Goal: Information Seeking & Learning: Check status

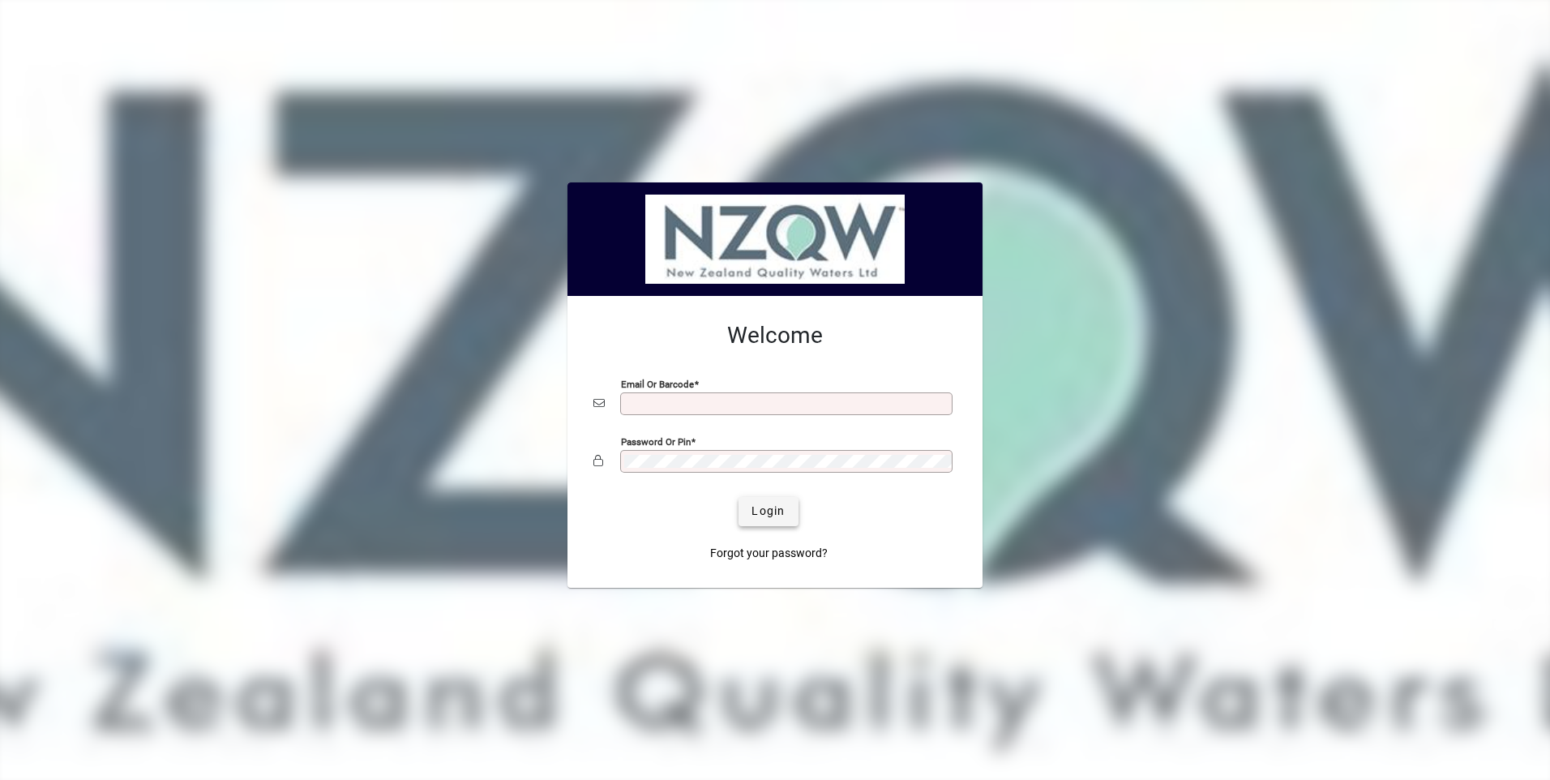
type input "**********"
click at [777, 511] on span "Login" at bounding box center [768, 511] width 33 height 17
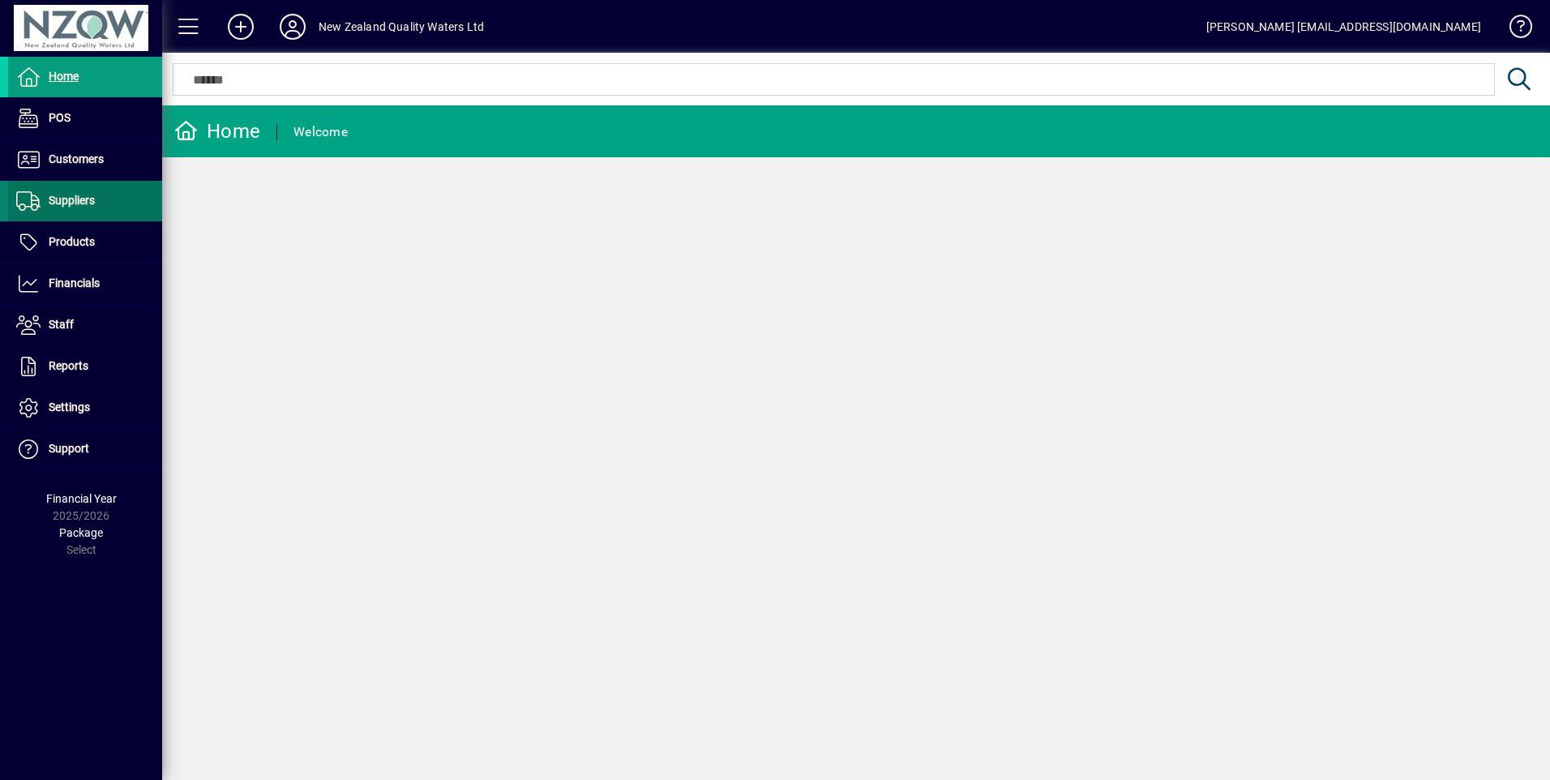
click at [75, 192] on span "Suppliers" at bounding box center [51, 200] width 87 height 19
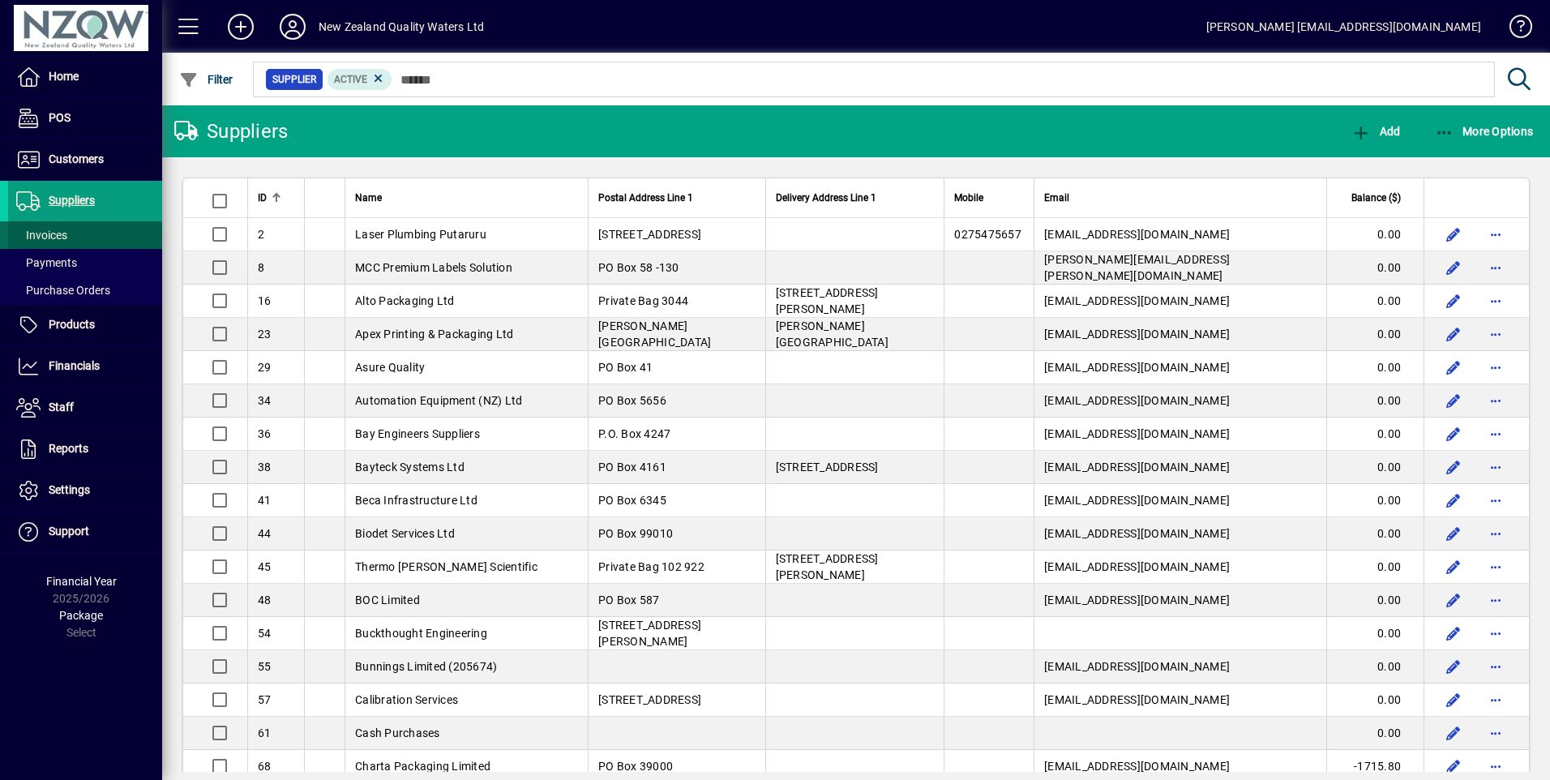
click at [58, 233] on span "Invoices" at bounding box center [41, 235] width 51 height 13
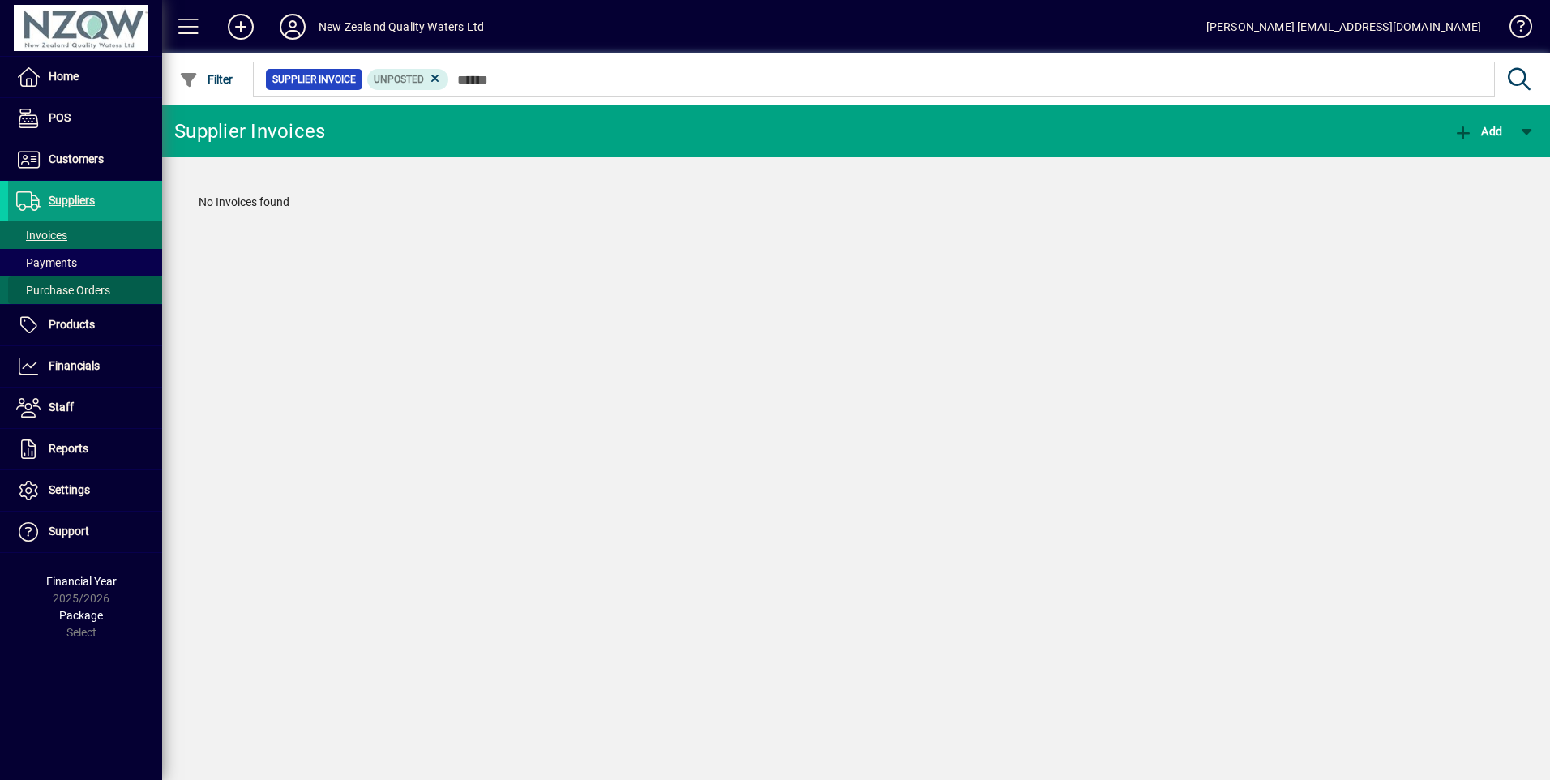
click at [75, 291] on span "Purchase Orders" at bounding box center [63, 290] width 94 height 13
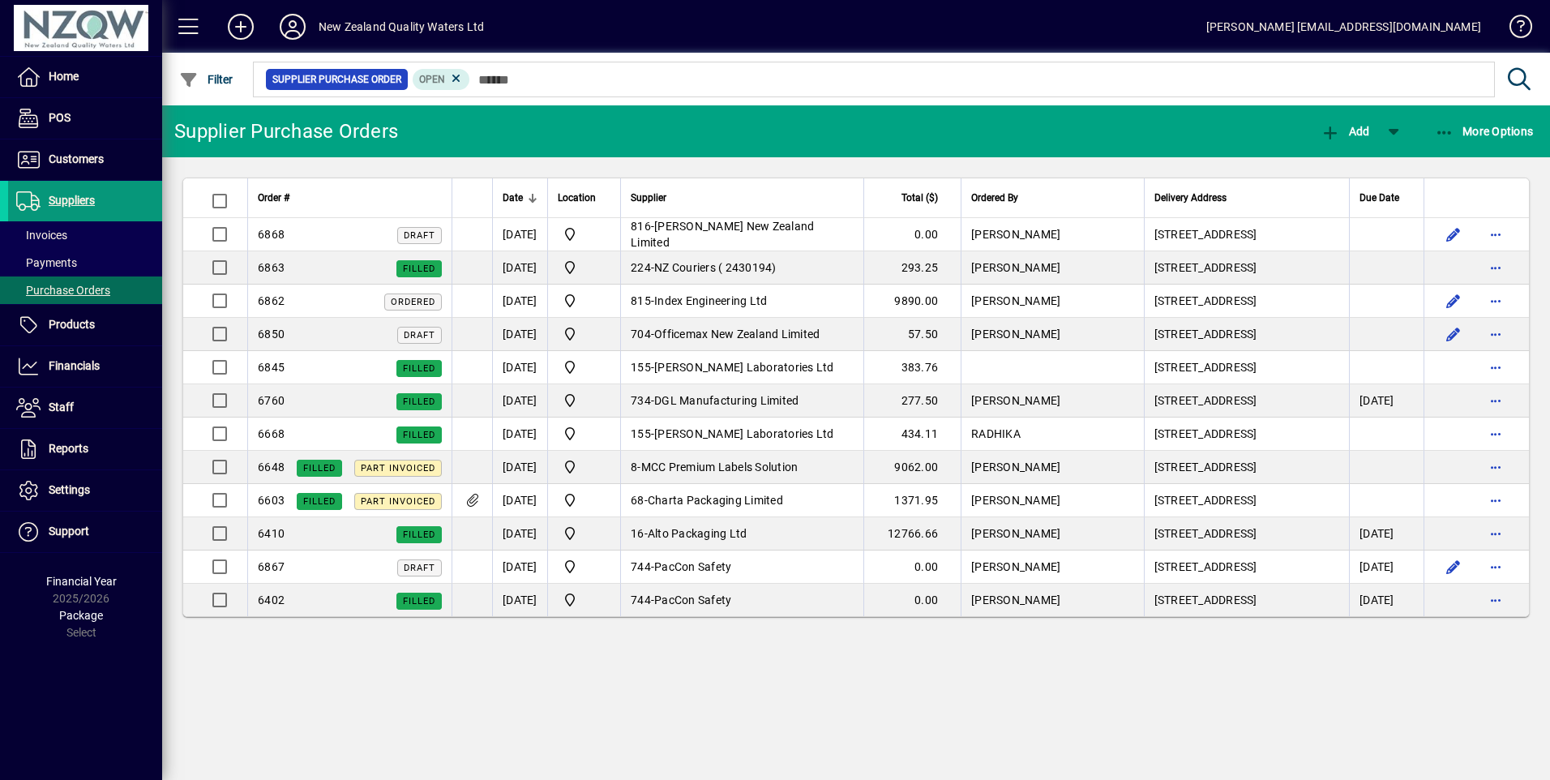
click at [75, 204] on span "Suppliers" at bounding box center [72, 200] width 46 height 13
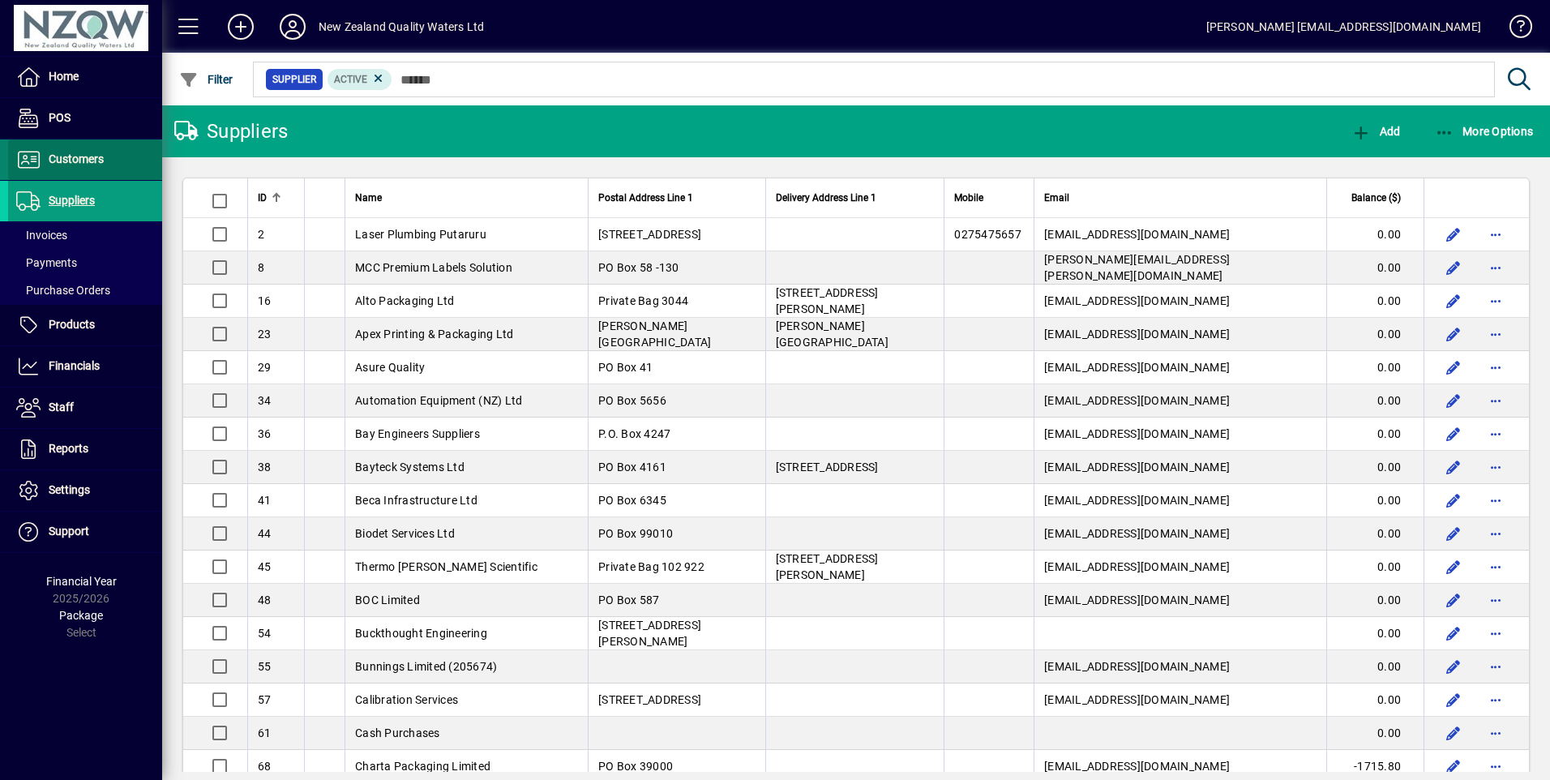
click at [77, 158] on span "Customers" at bounding box center [76, 158] width 55 height 13
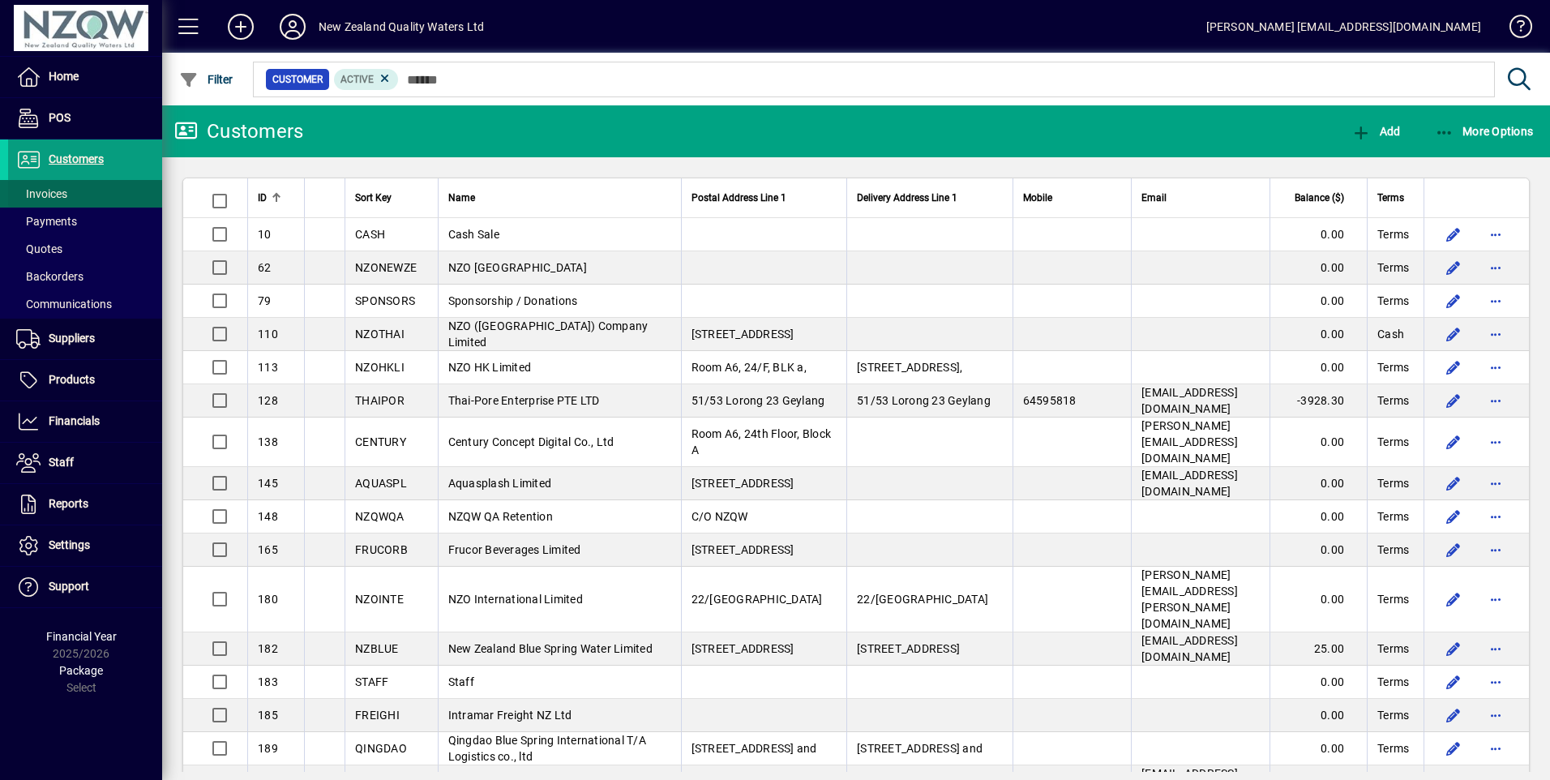
click at [49, 186] on span "Invoices" at bounding box center [37, 194] width 59 height 17
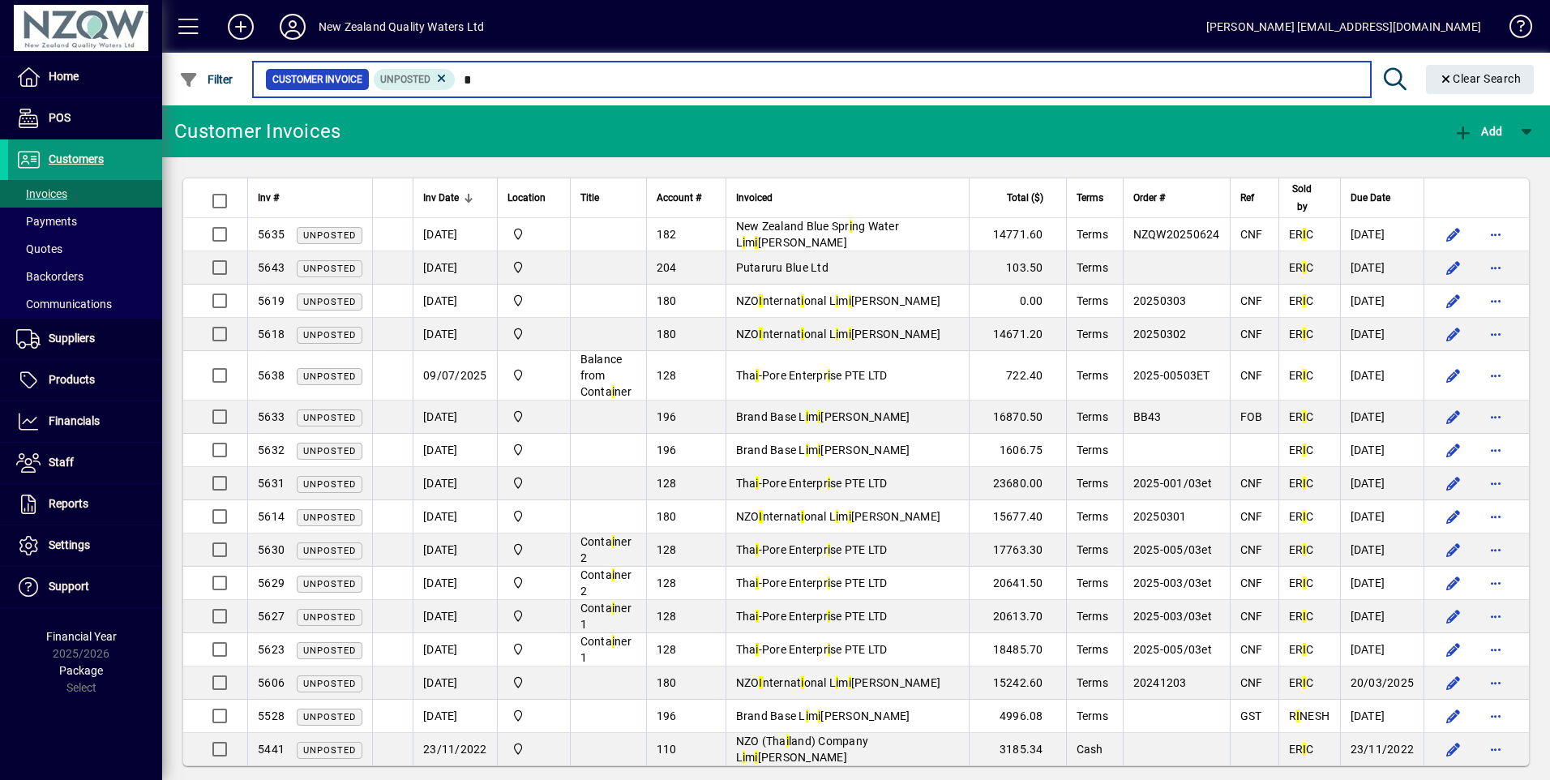
type input "*"
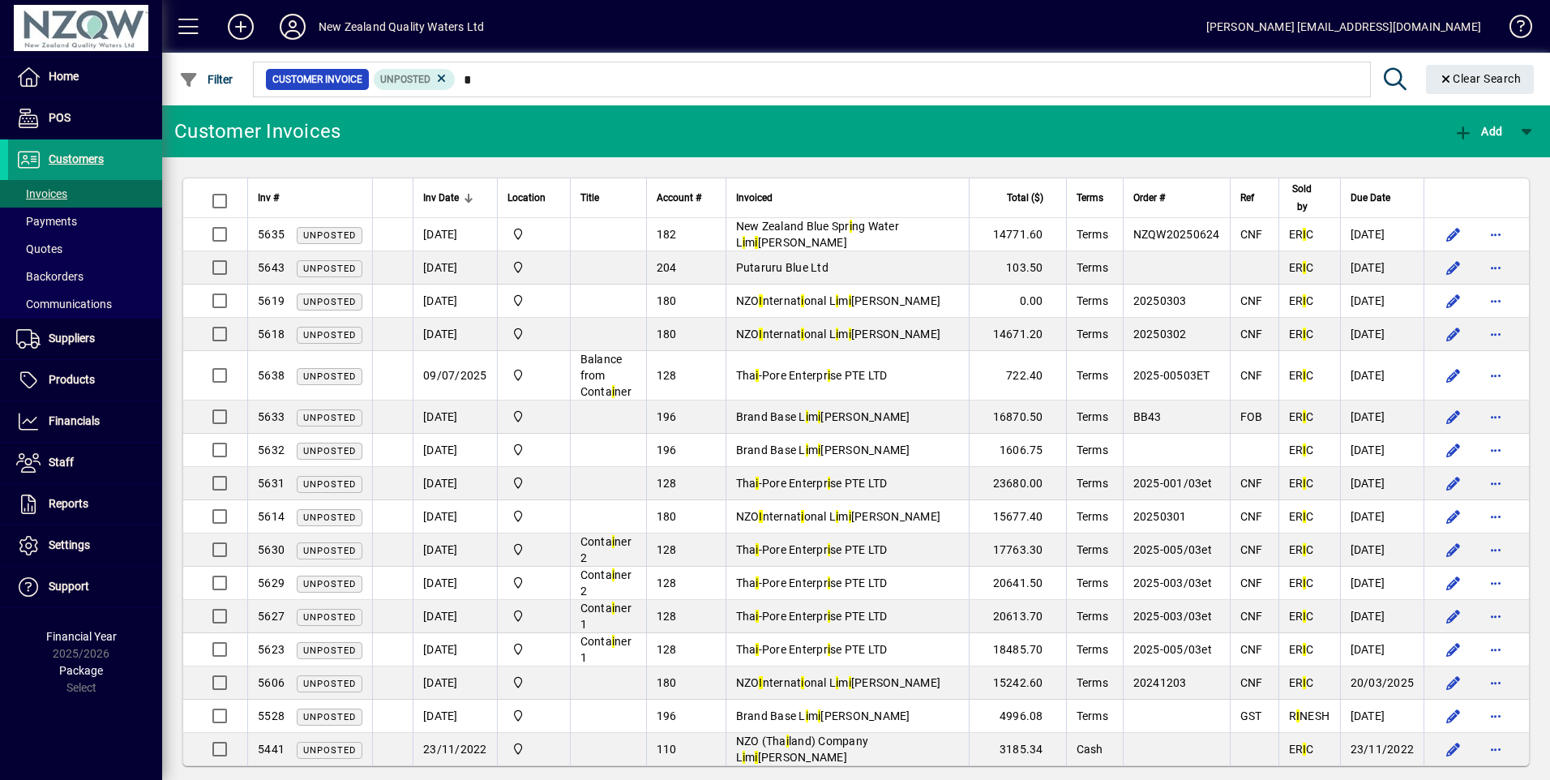
click at [77, 161] on span "Customers" at bounding box center [76, 158] width 55 height 13
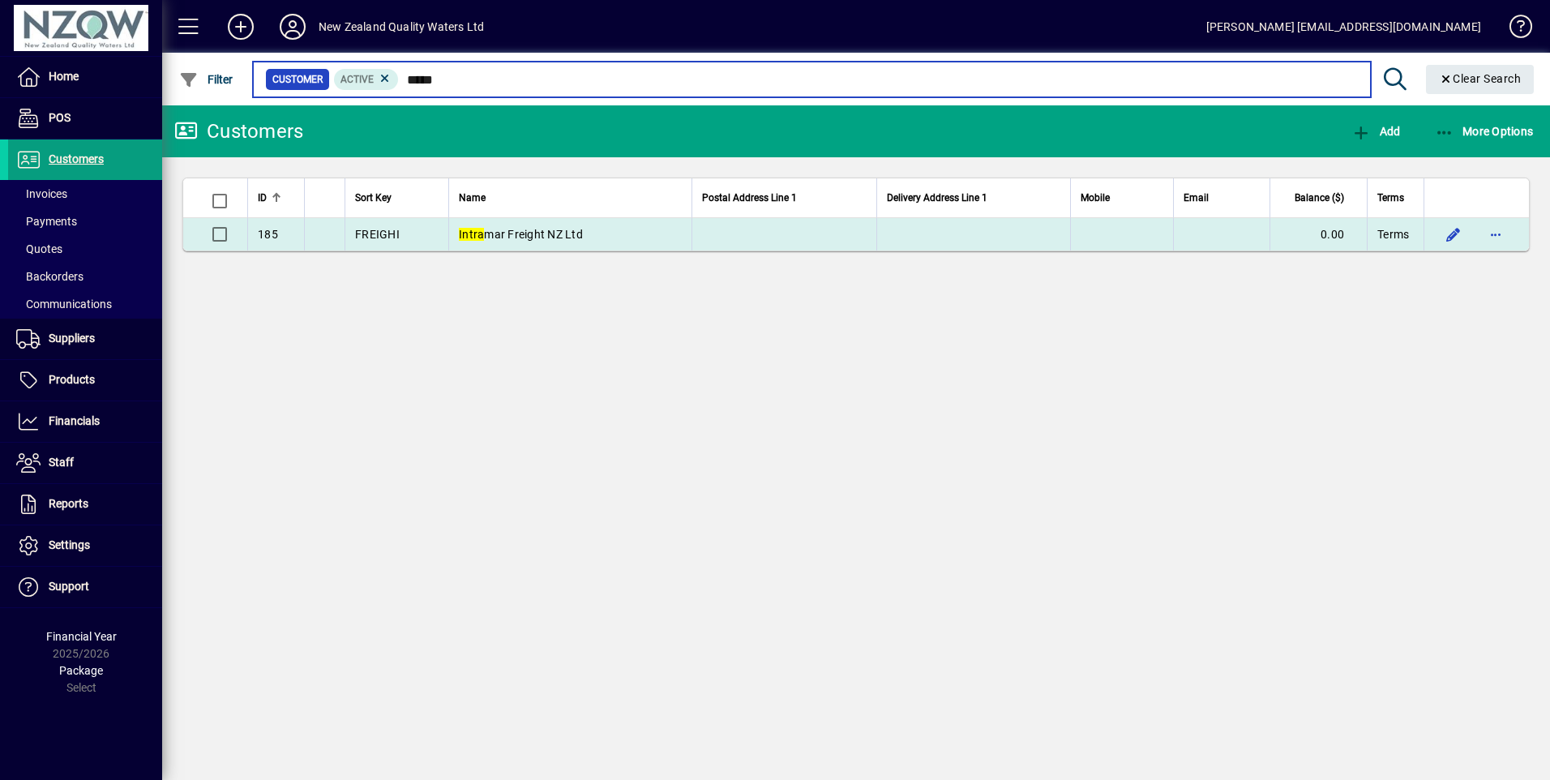
type input "*****"
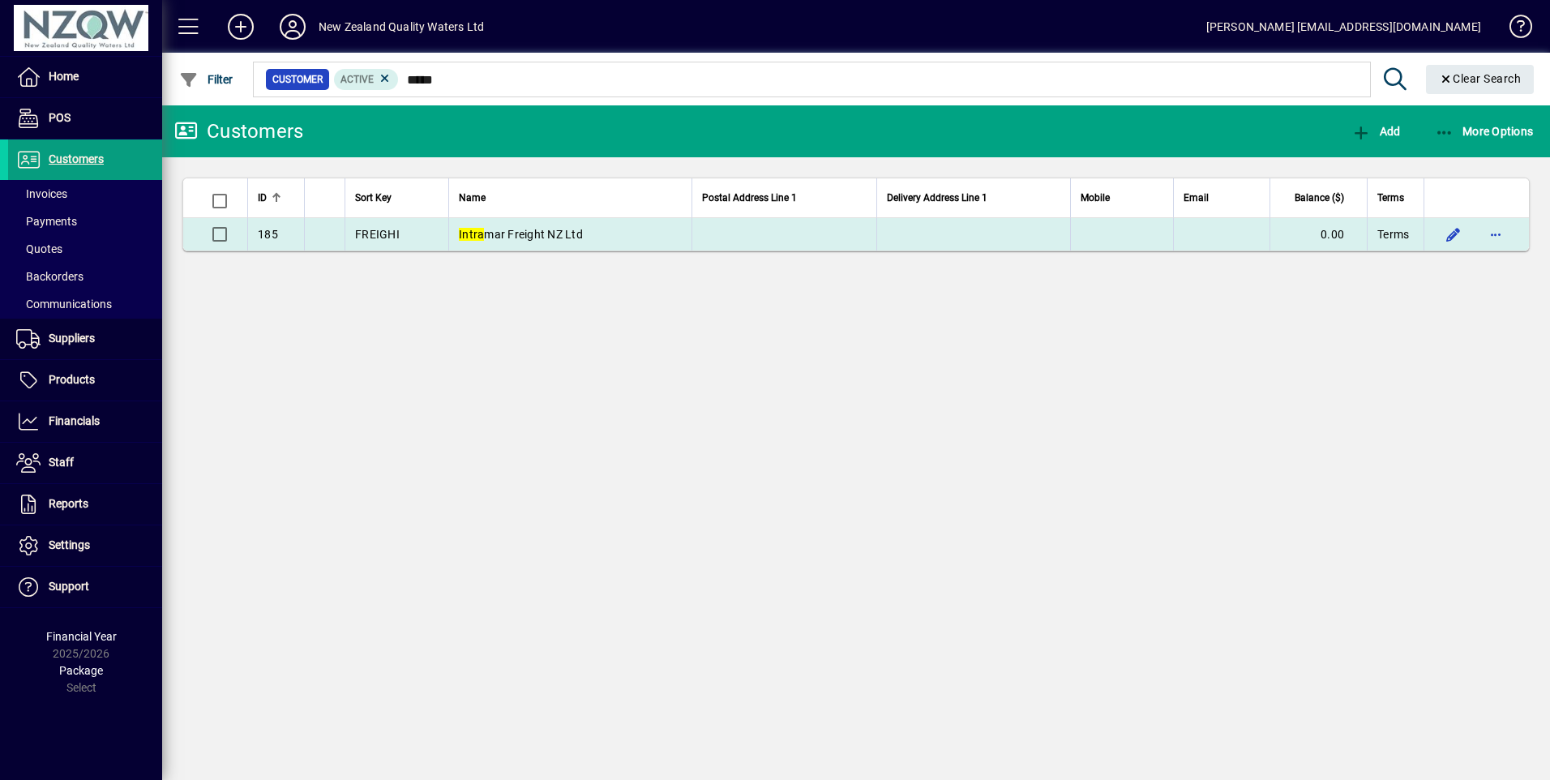
click at [512, 237] on span "Intra mar Freight NZ Ltd" at bounding box center [521, 234] width 124 height 13
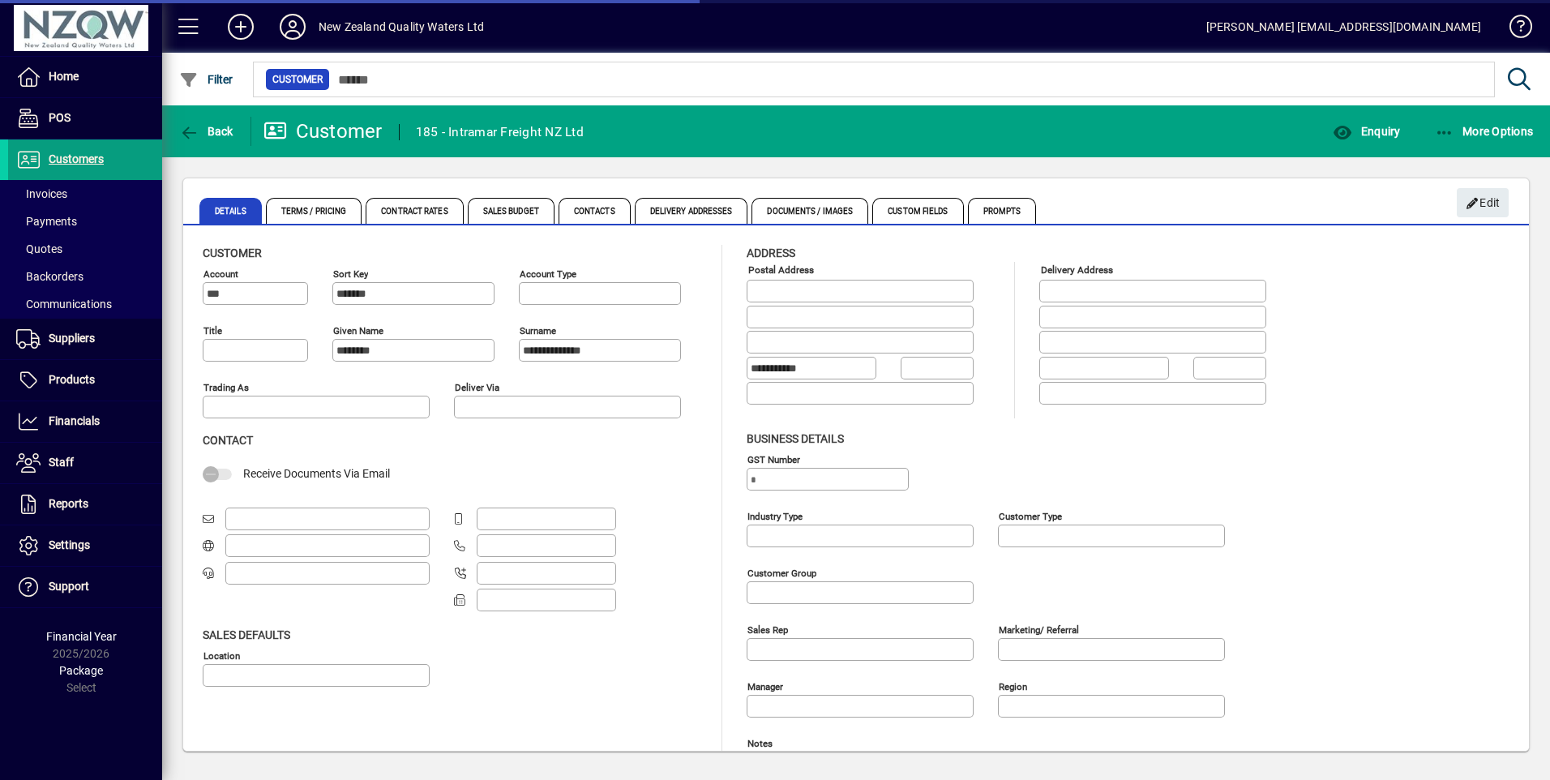
type input "**********"
type input "*********"
click at [1372, 127] on span "Enquiry" at bounding box center [1366, 131] width 67 height 13
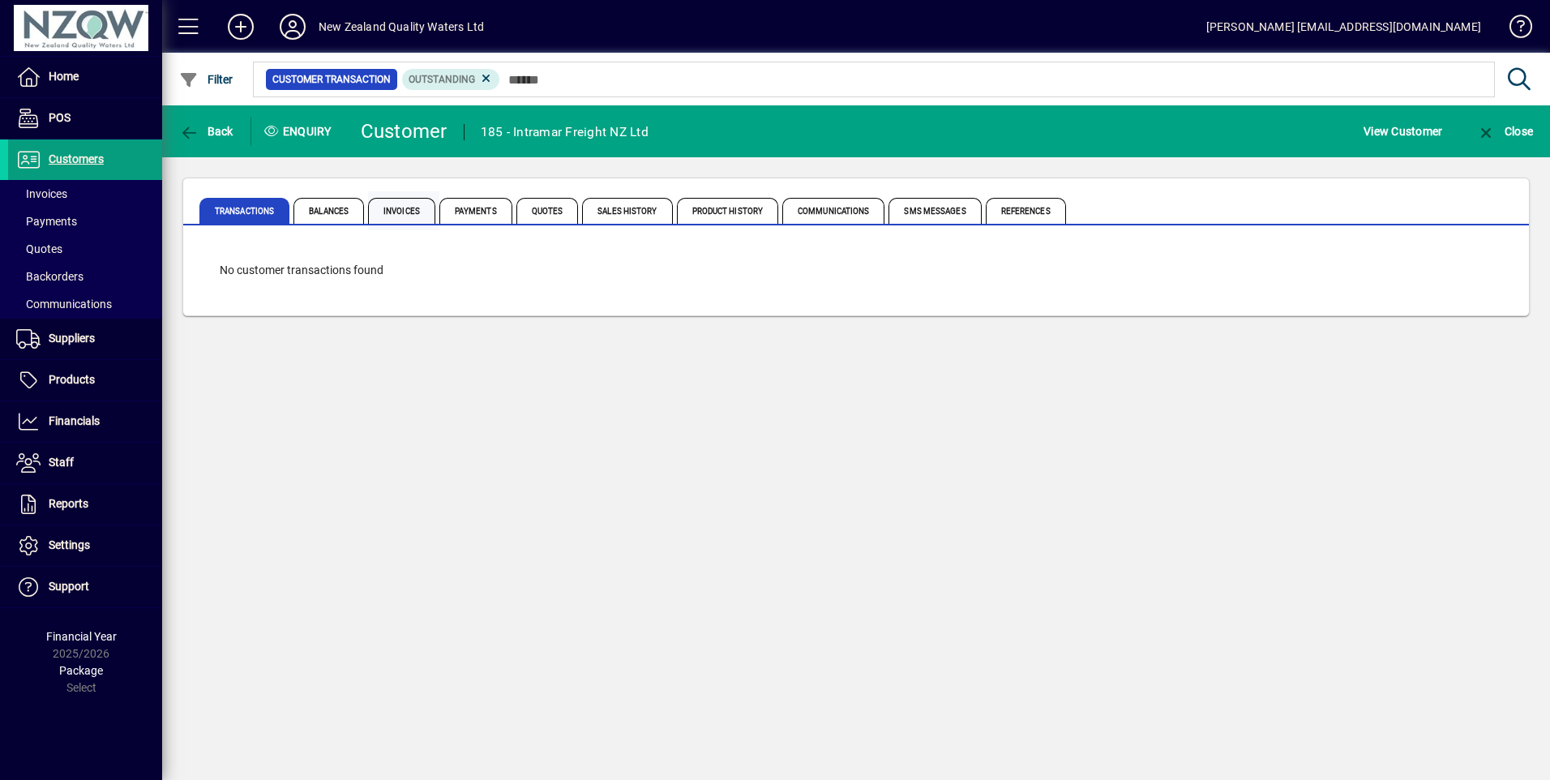
click at [413, 212] on span "Invoices" at bounding box center [401, 211] width 67 height 26
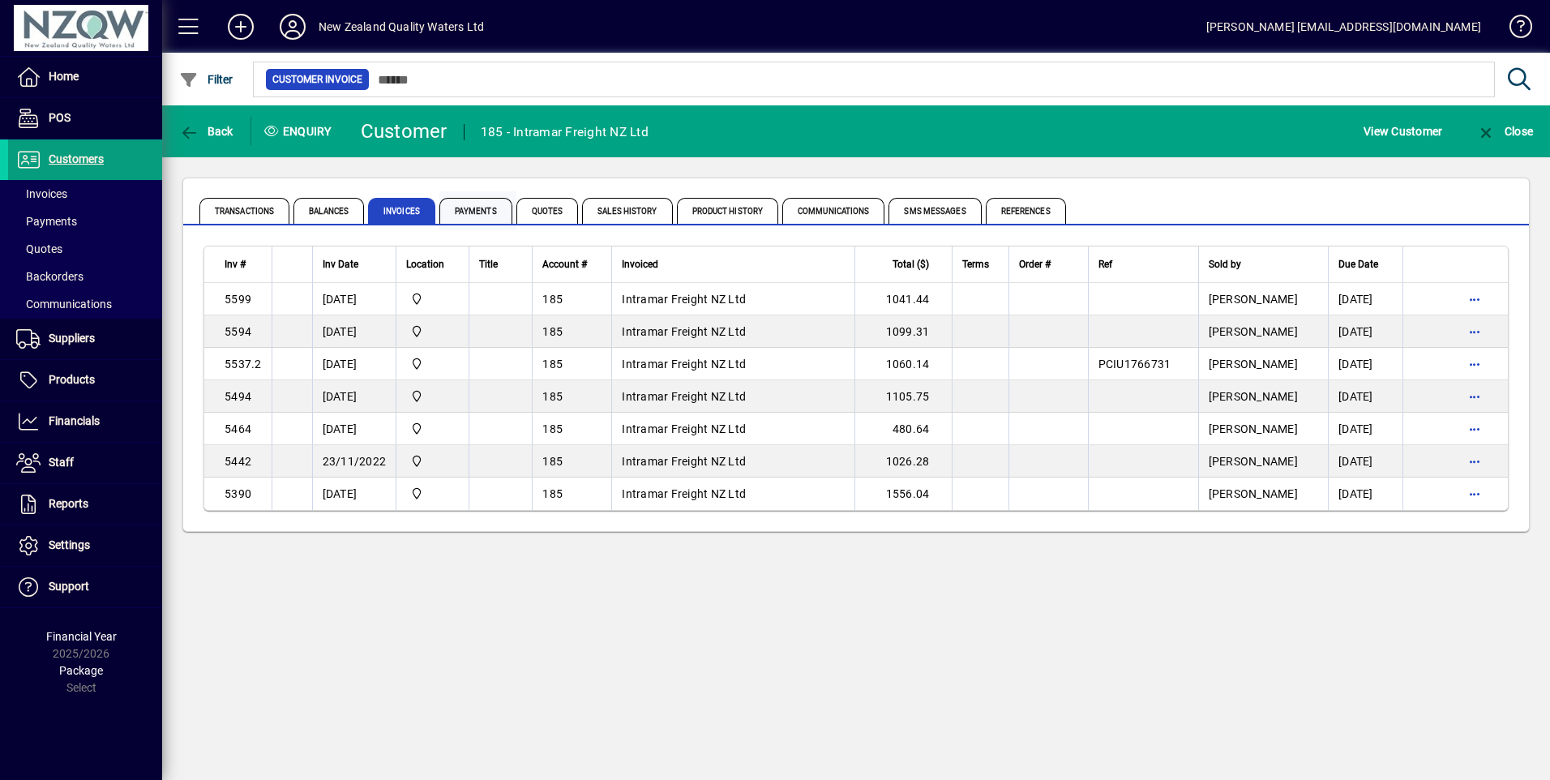
click at [464, 208] on span "Payments" at bounding box center [475, 211] width 73 height 26
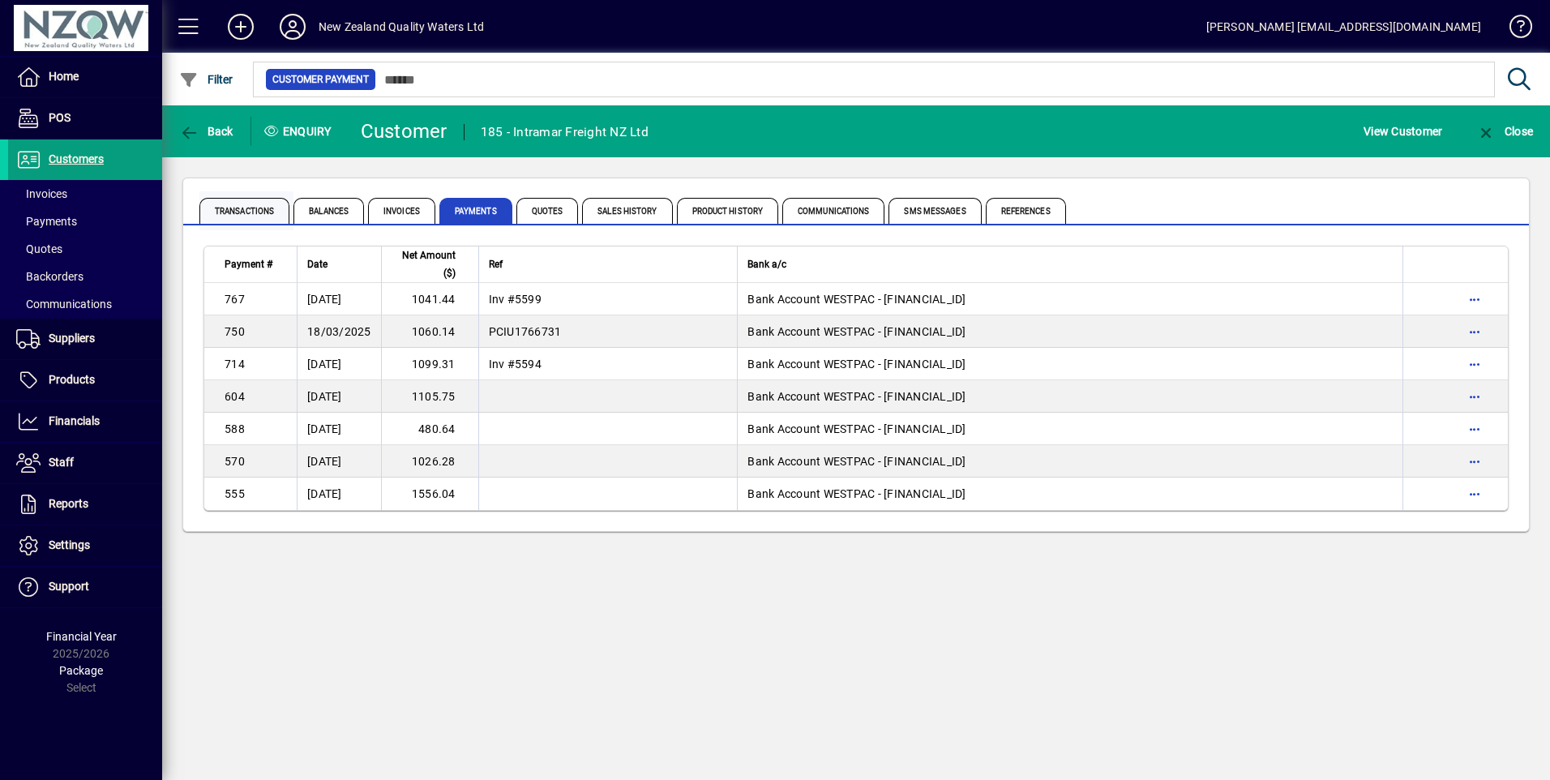
click at [244, 209] on span "Transactions" at bounding box center [244, 211] width 90 height 26
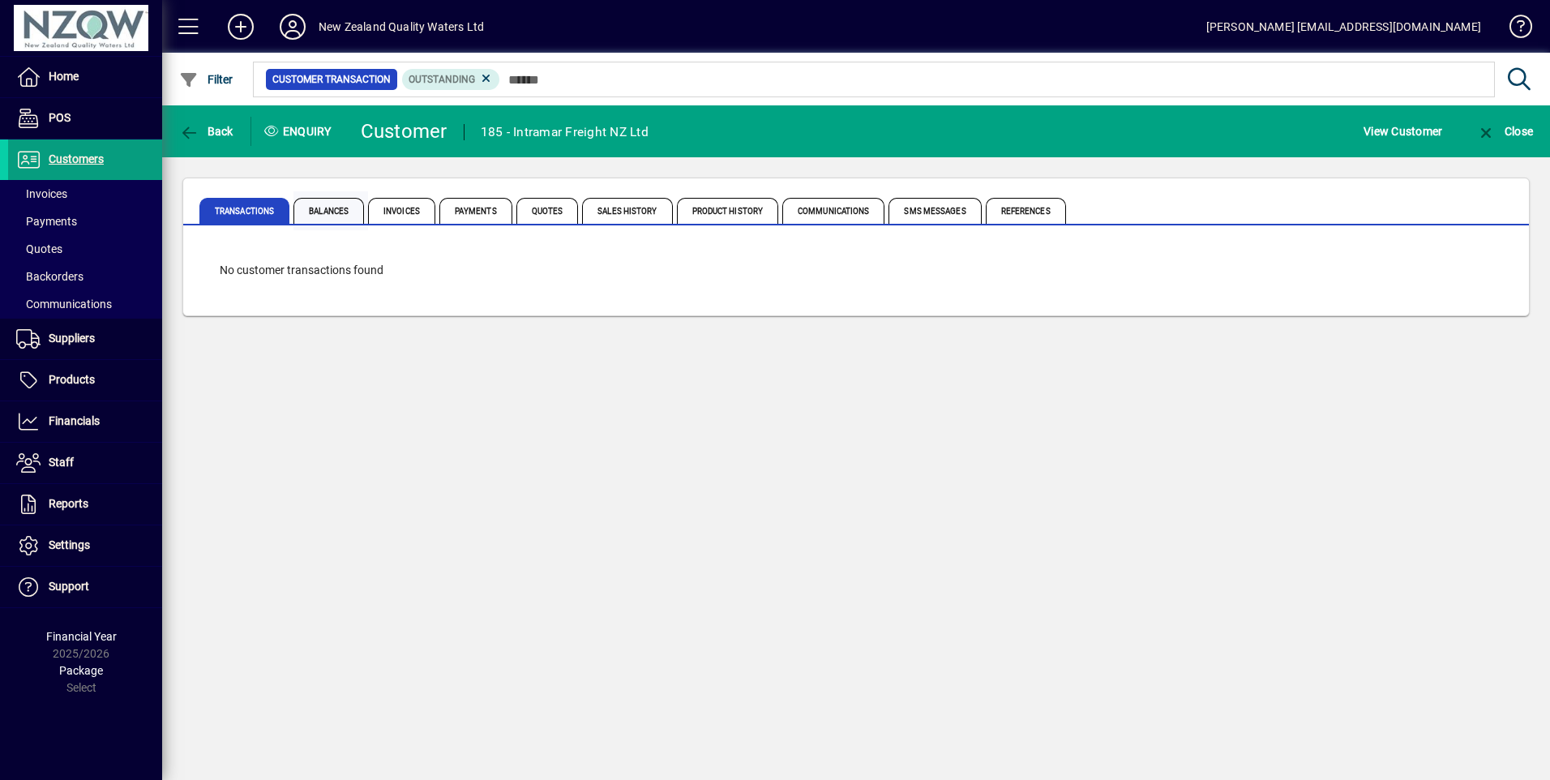
click at [329, 210] on span "Balances" at bounding box center [329, 211] width 71 height 26
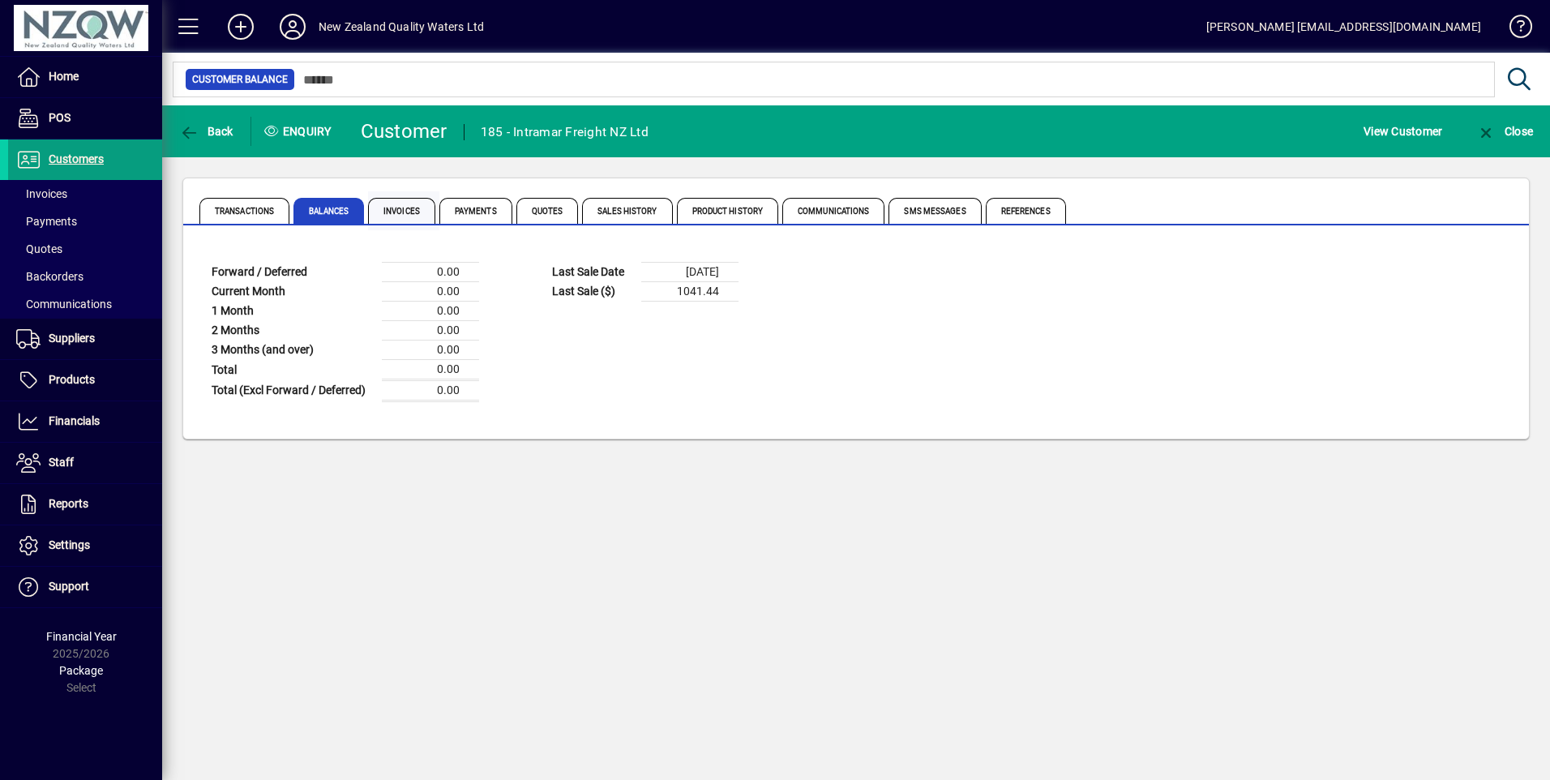
click at [418, 209] on span "Invoices" at bounding box center [401, 211] width 67 height 26
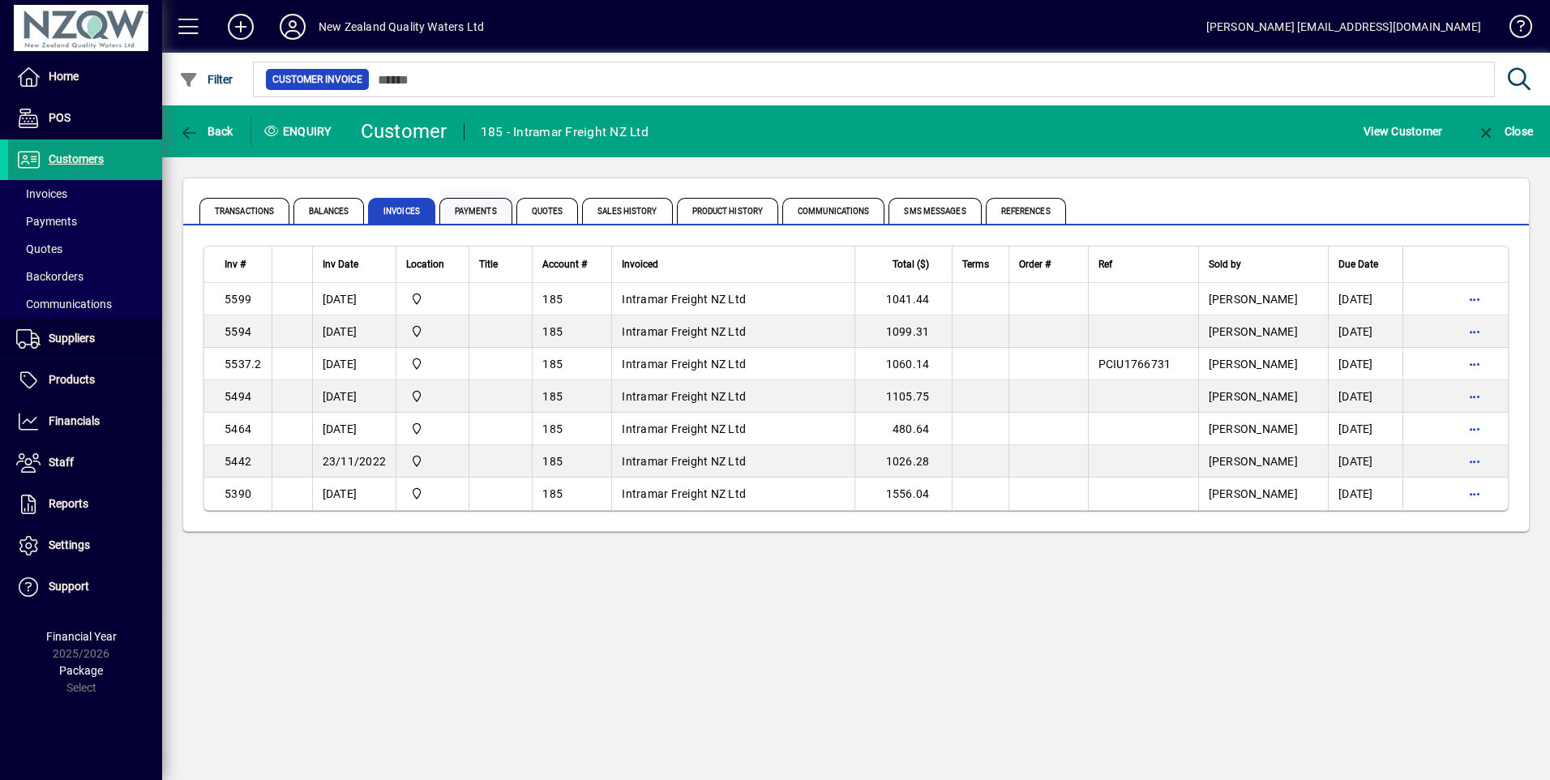
click at [478, 216] on span "Payments" at bounding box center [475, 211] width 73 height 26
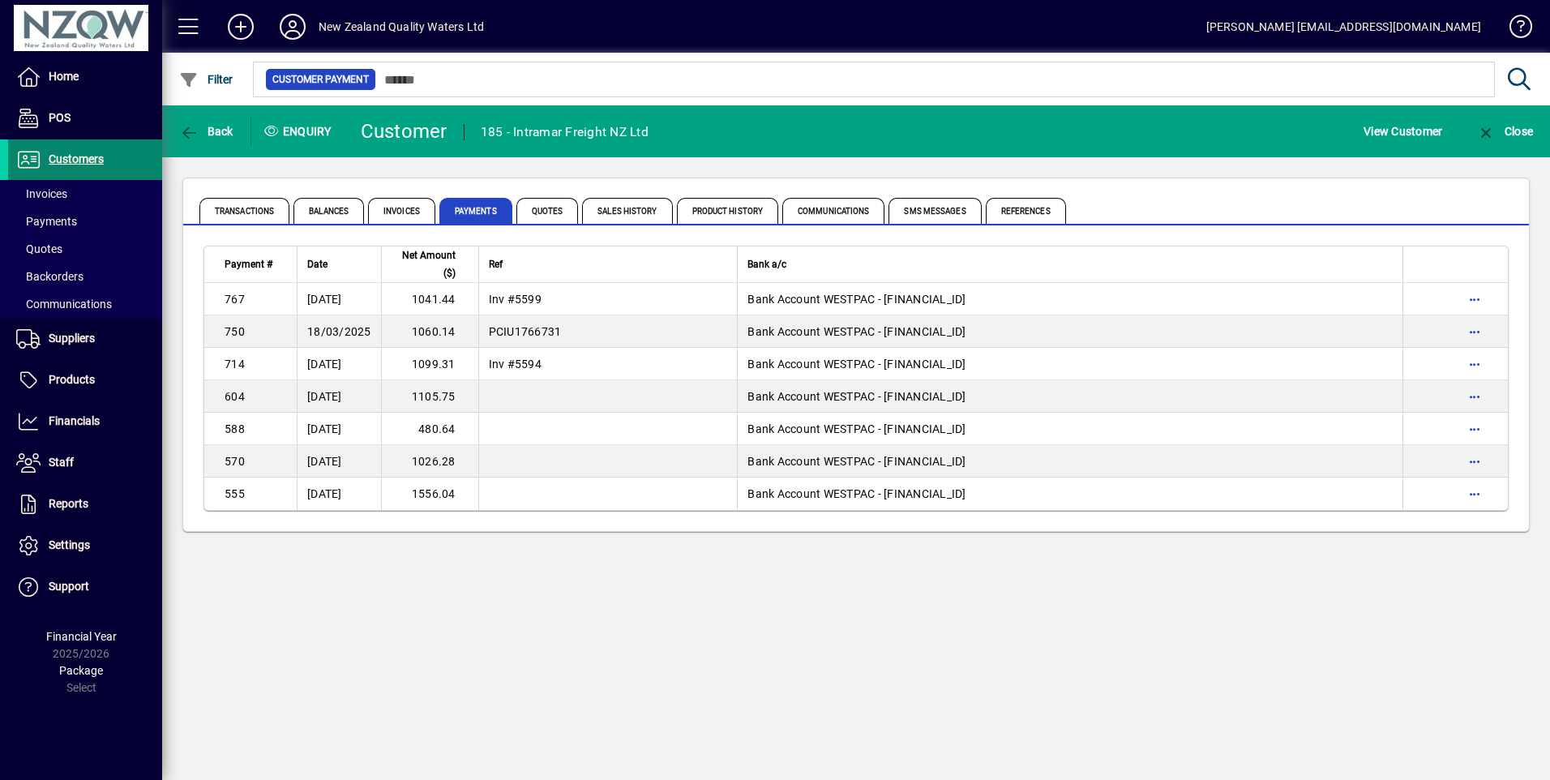
click at [72, 158] on span "Customers" at bounding box center [76, 158] width 55 height 13
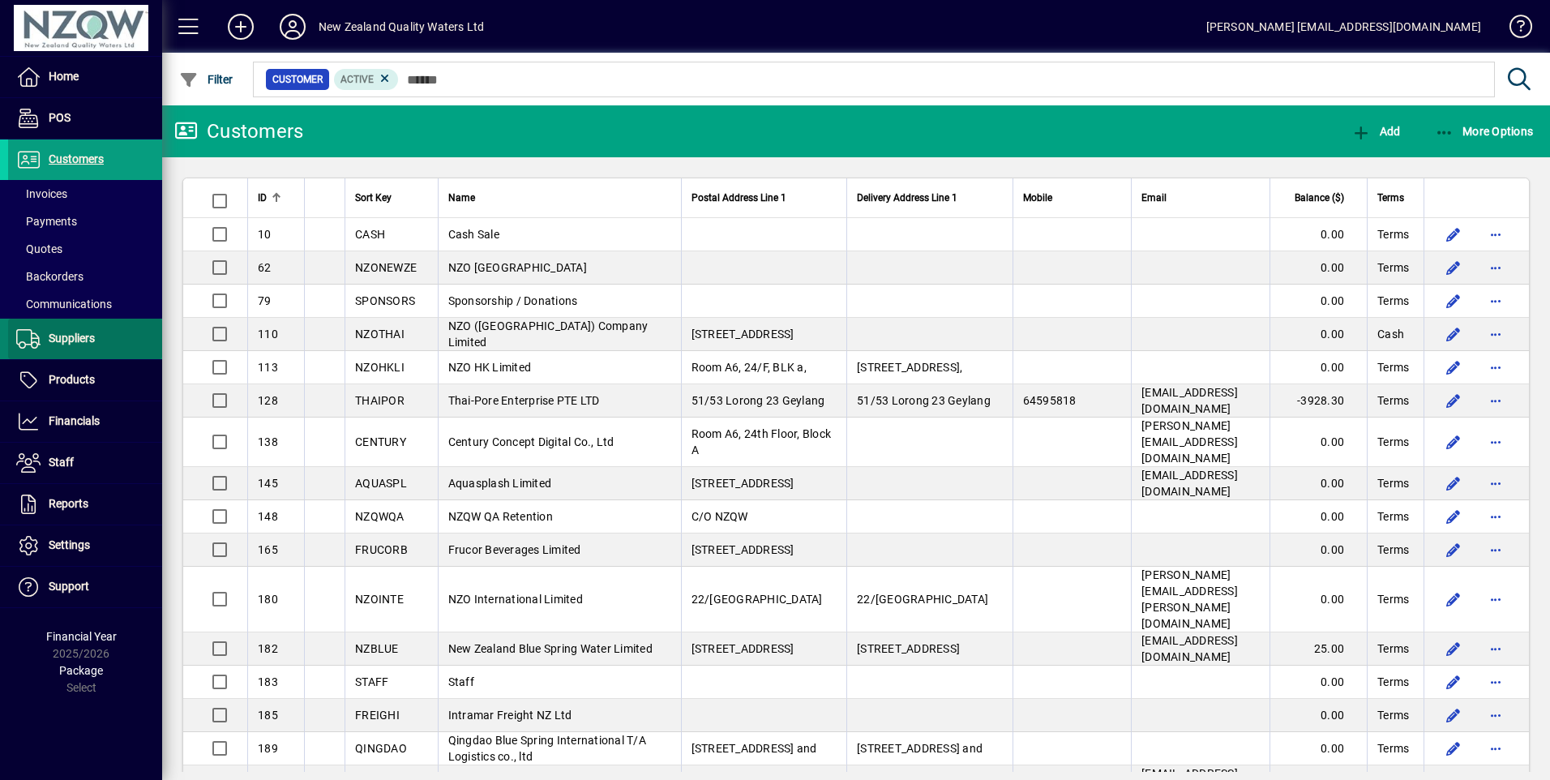
click at [73, 339] on span "Suppliers" at bounding box center [72, 338] width 46 height 13
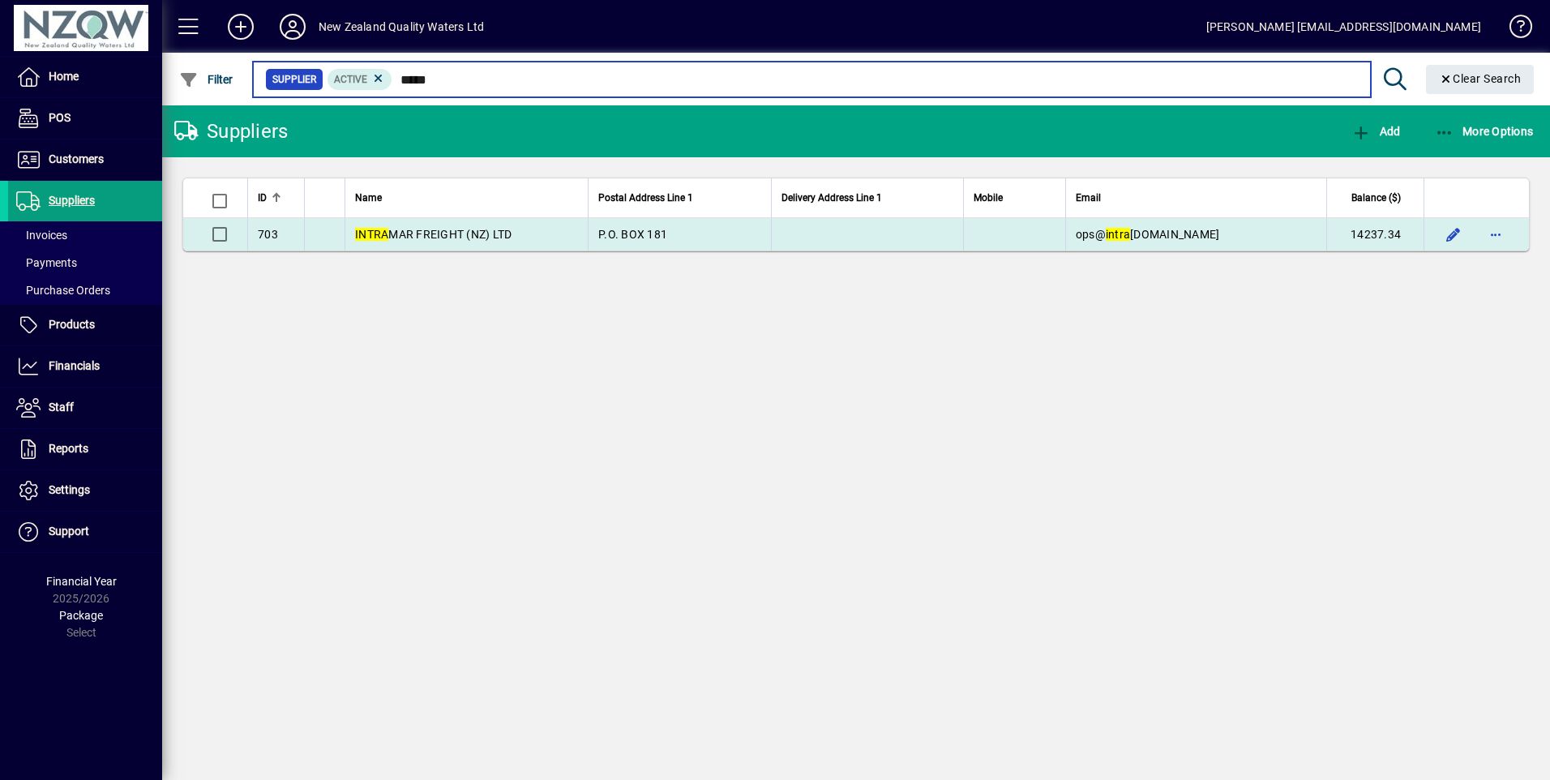
type input "*****"
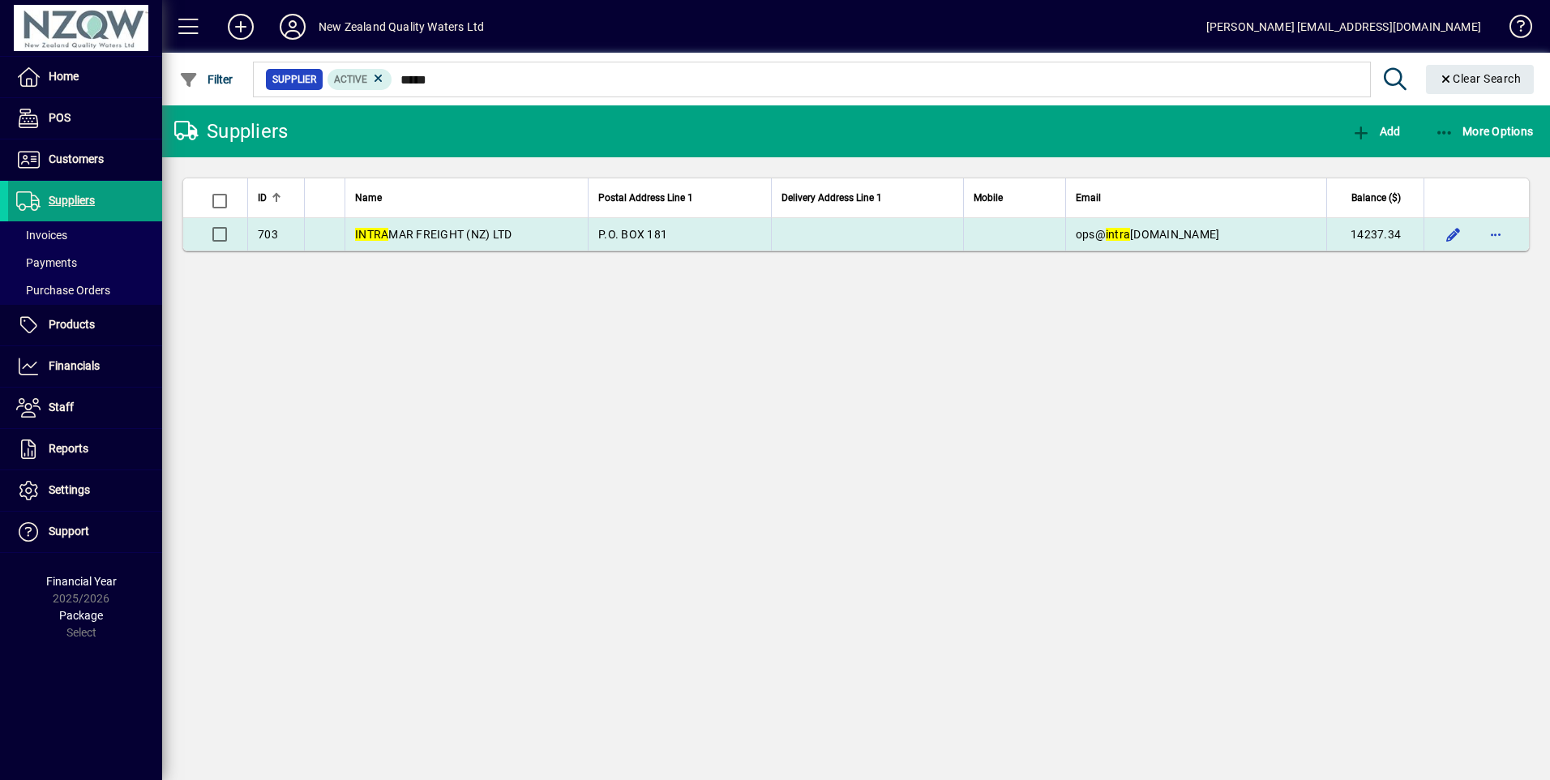
click at [454, 240] on span "INTRA MAR FREIGHT (NZ) LTD" at bounding box center [433, 234] width 156 height 13
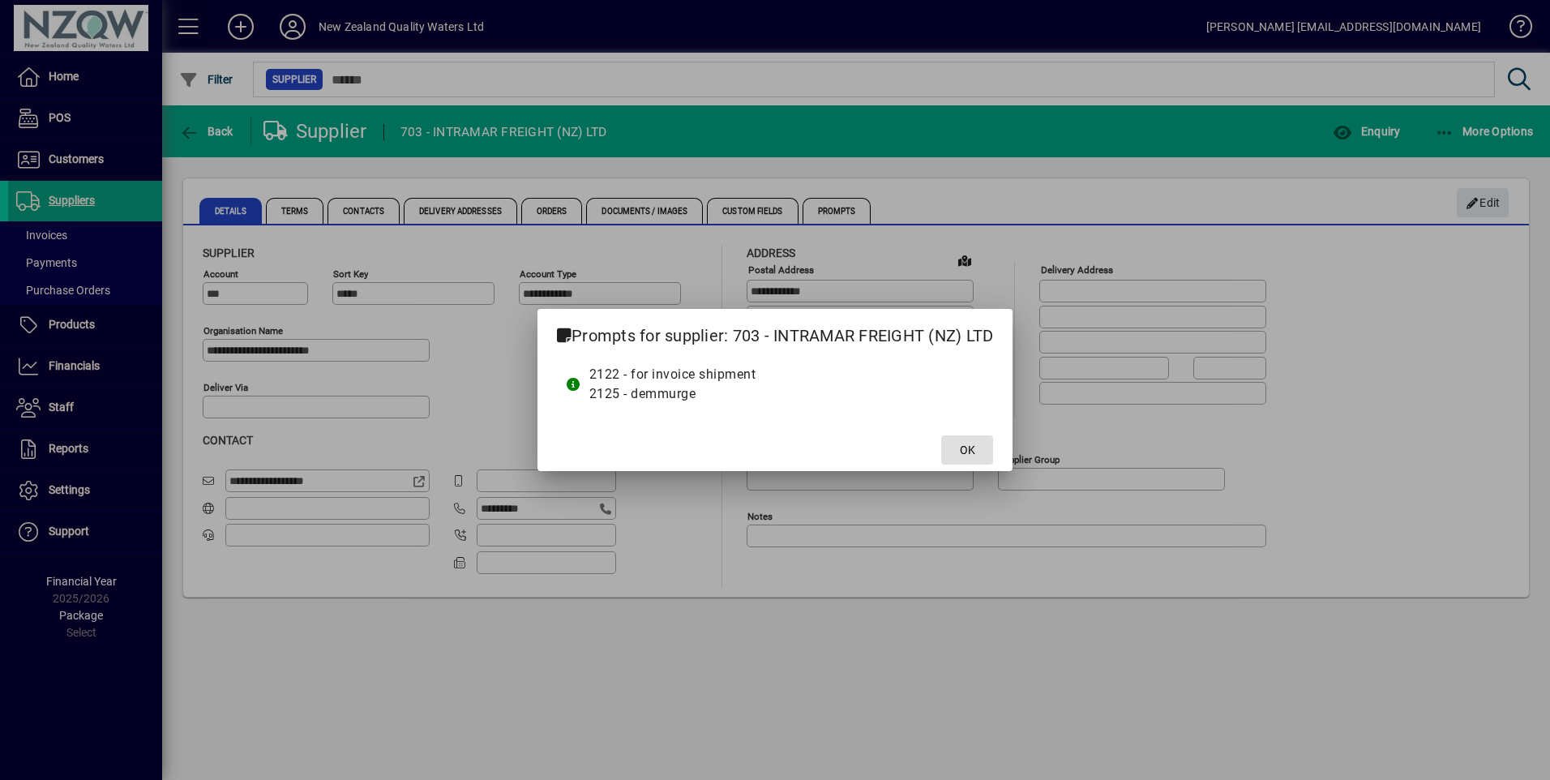
click at [975, 450] on span "OK" at bounding box center [967, 450] width 15 height 17
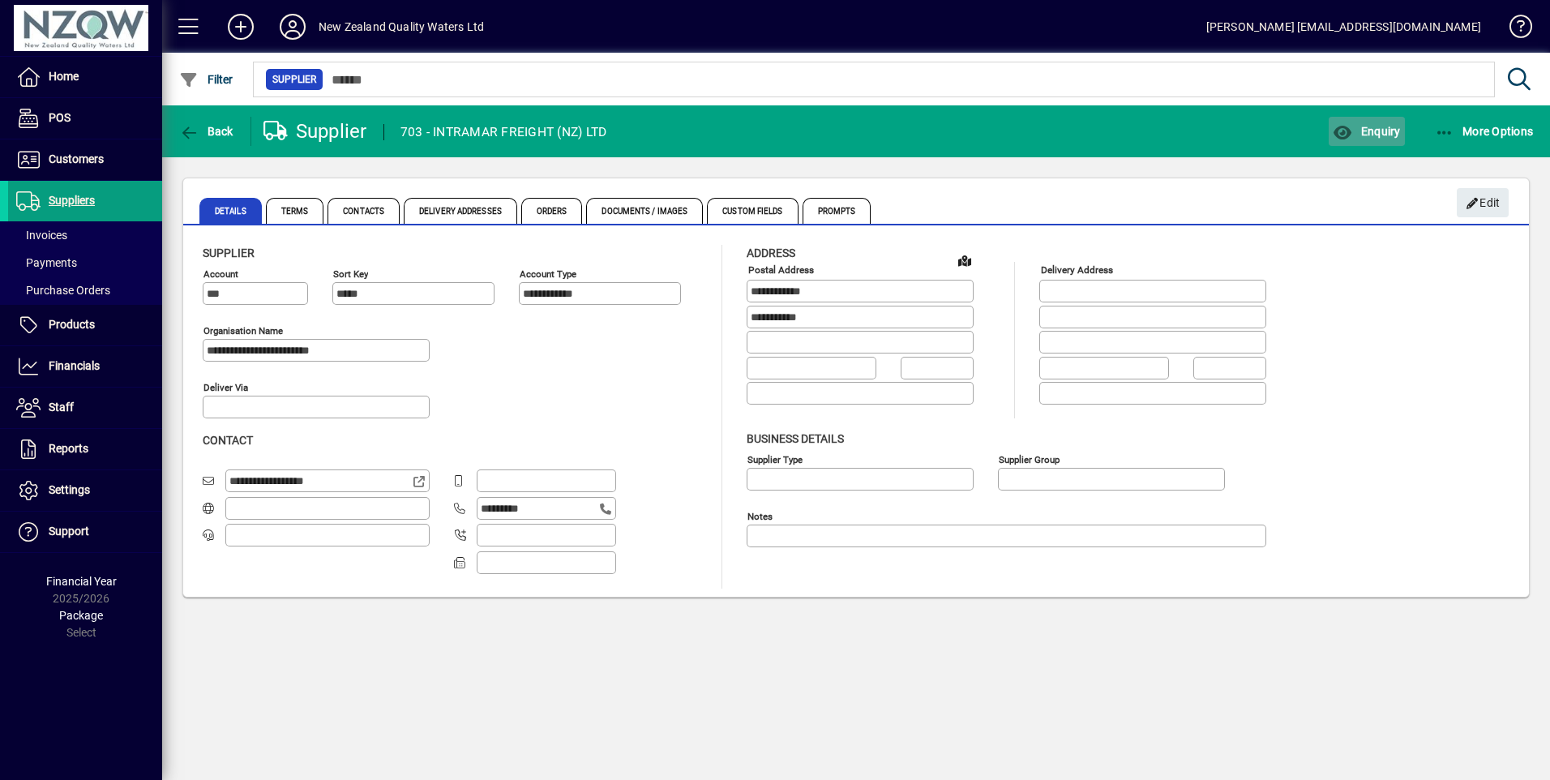
click at [1365, 131] on span "Enquiry" at bounding box center [1366, 131] width 67 height 13
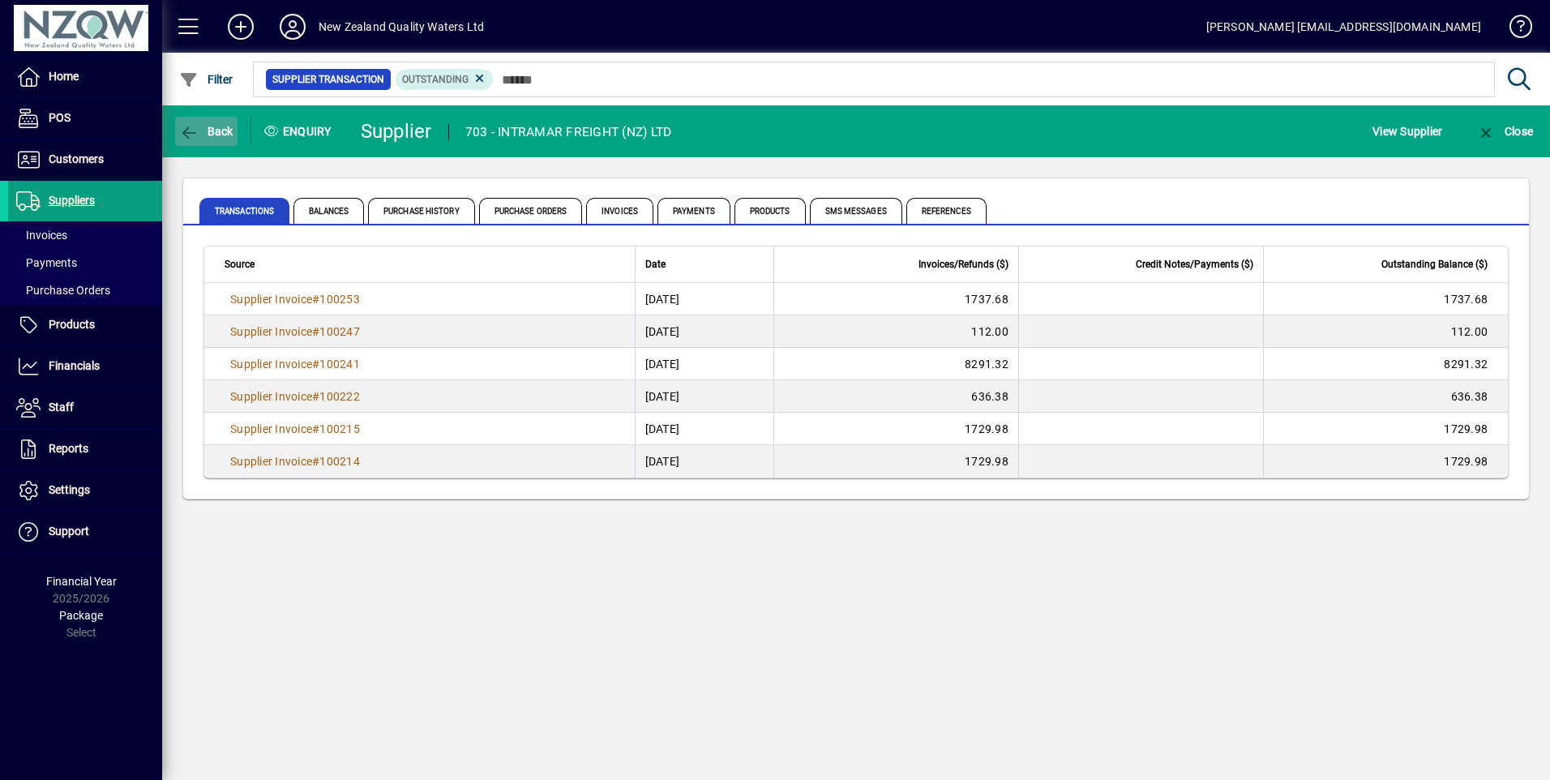
click at [221, 128] on span "Back" at bounding box center [206, 131] width 54 height 13
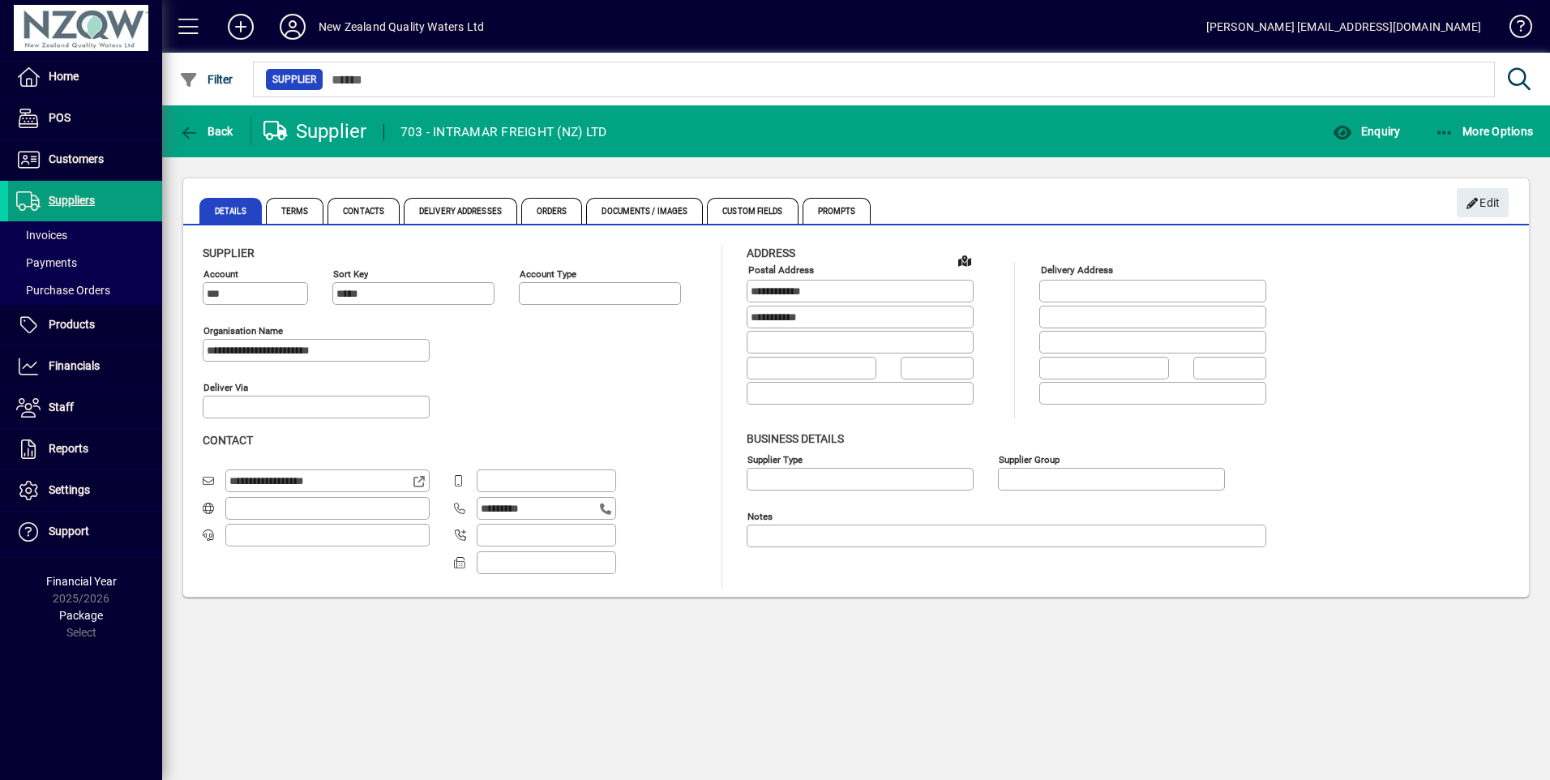
type input "**********"
click at [1378, 131] on span "Enquiry" at bounding box center [1366, 131] width 67 height 13
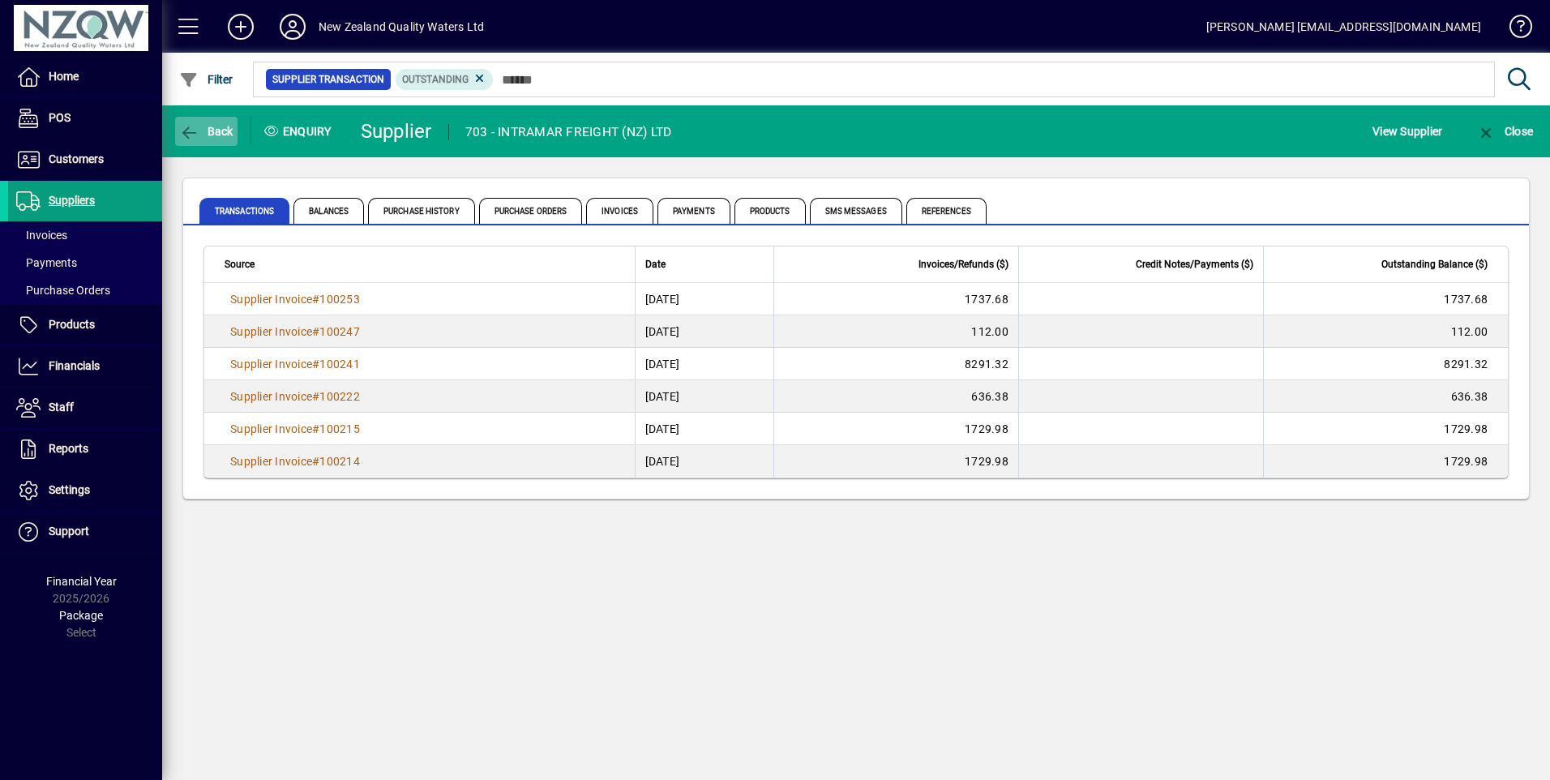
click at [203, 127] on span "Back" at bounding box center [206, 131] width 54 height 13
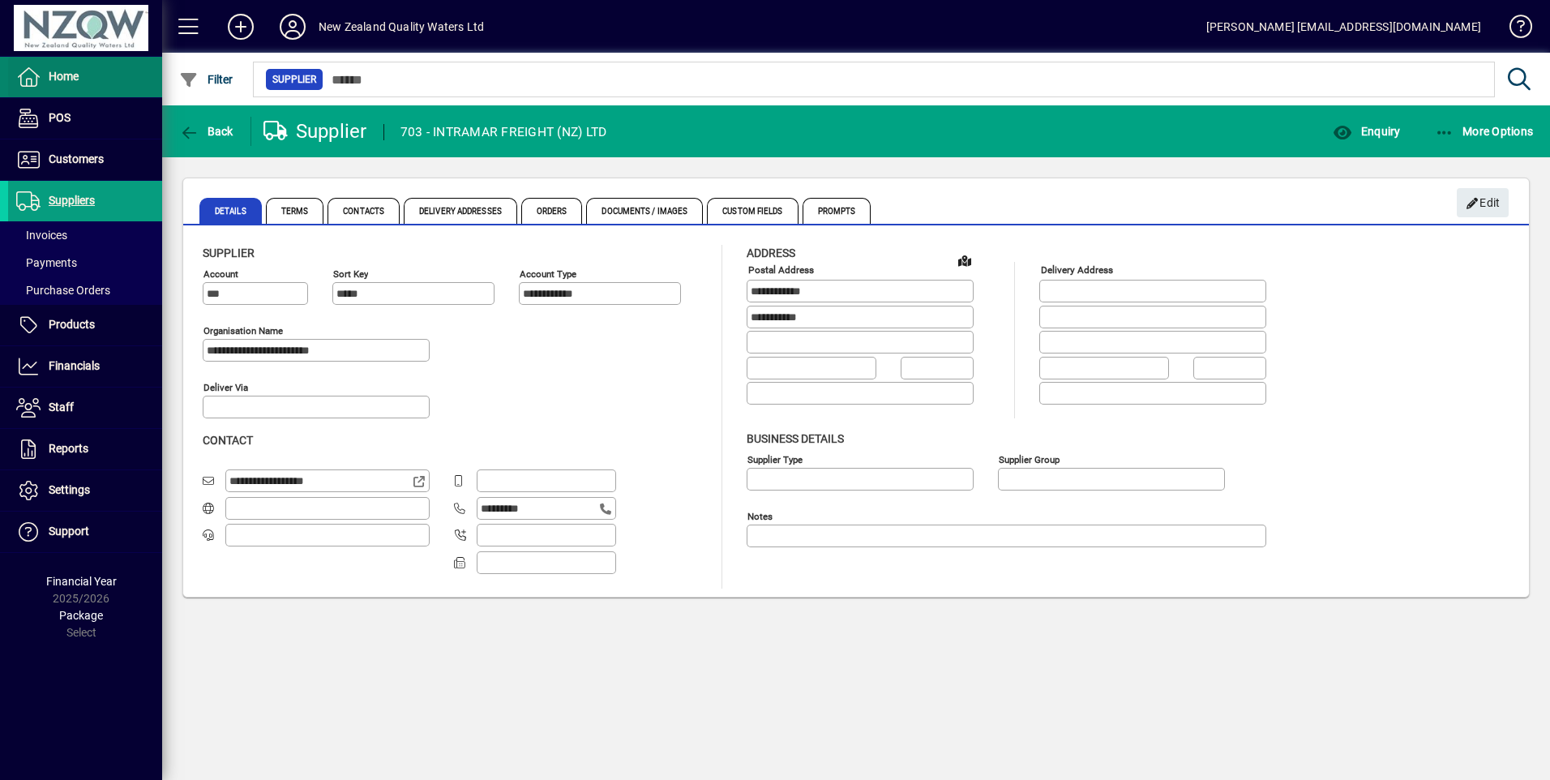
click at [75, 79] on span "Home" at bounding box center [64, 76] width 30 height 13
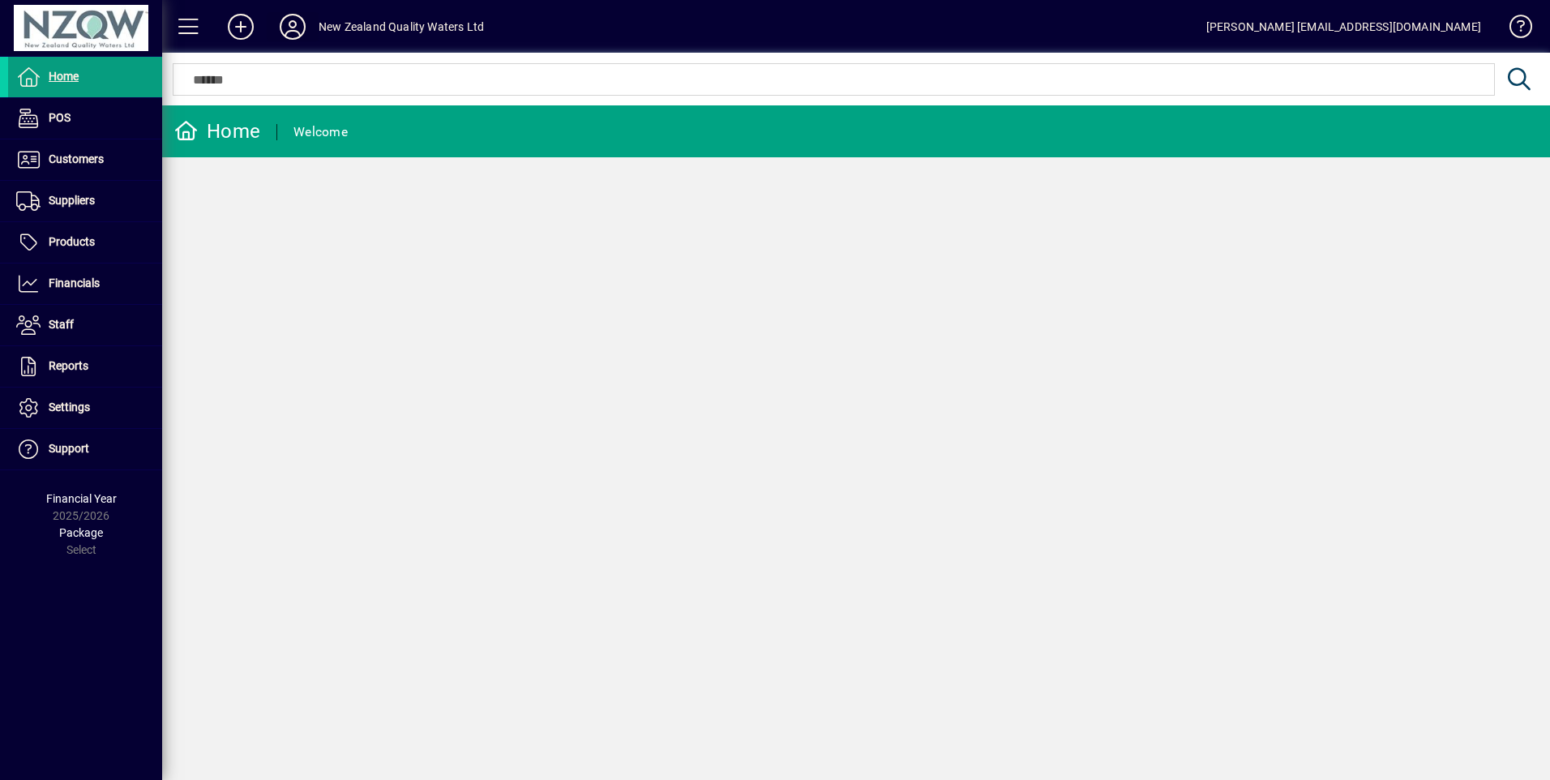
click at [302, 19] on icon at bounding box center [292, 27] width 32 height 26
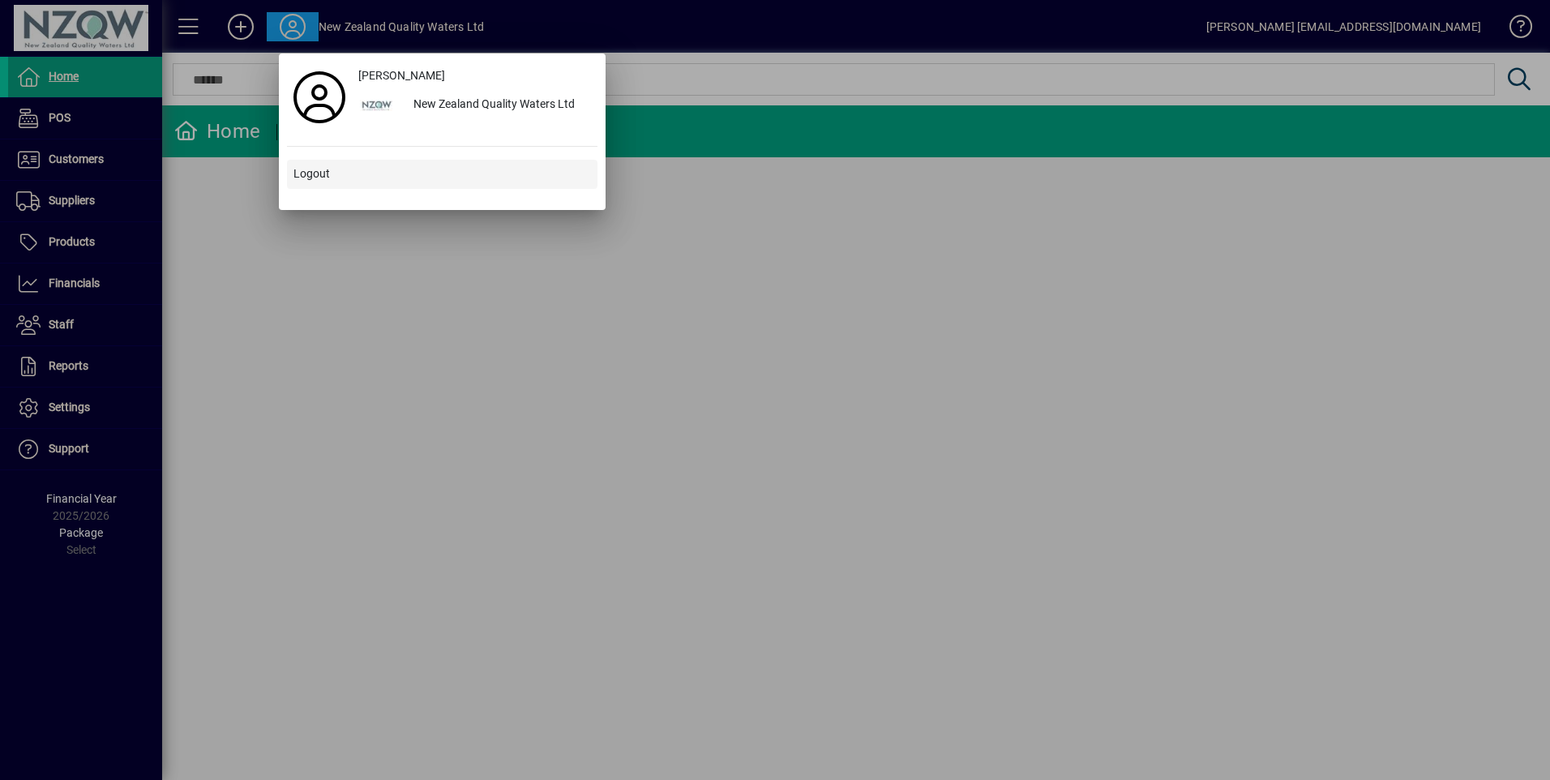
click at [328, 178] on span "Logout" at bounding box center [312, 173] width 36 height 17
